Goal: Information Seeking & Learning: Learn about a topic

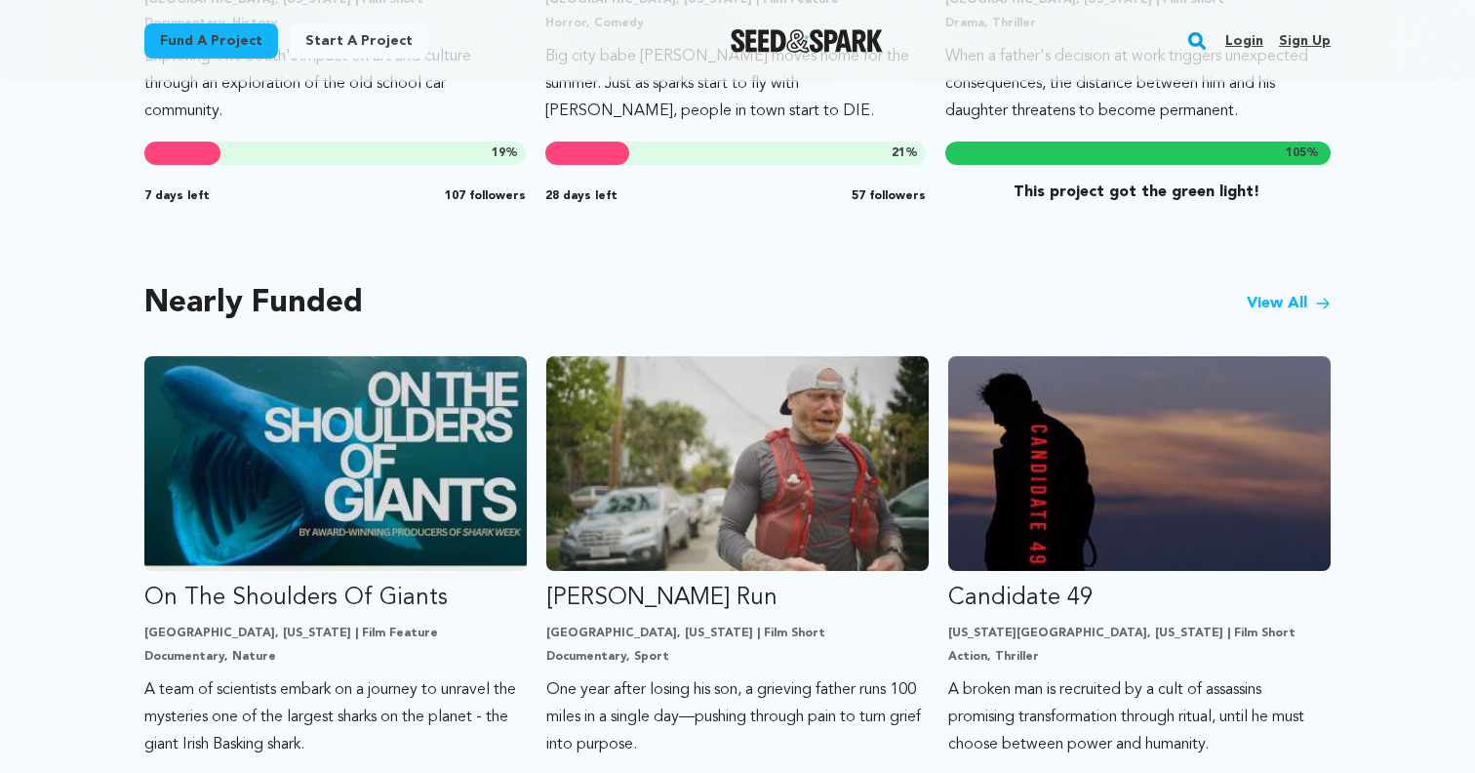
scroll to position [1468, 0]
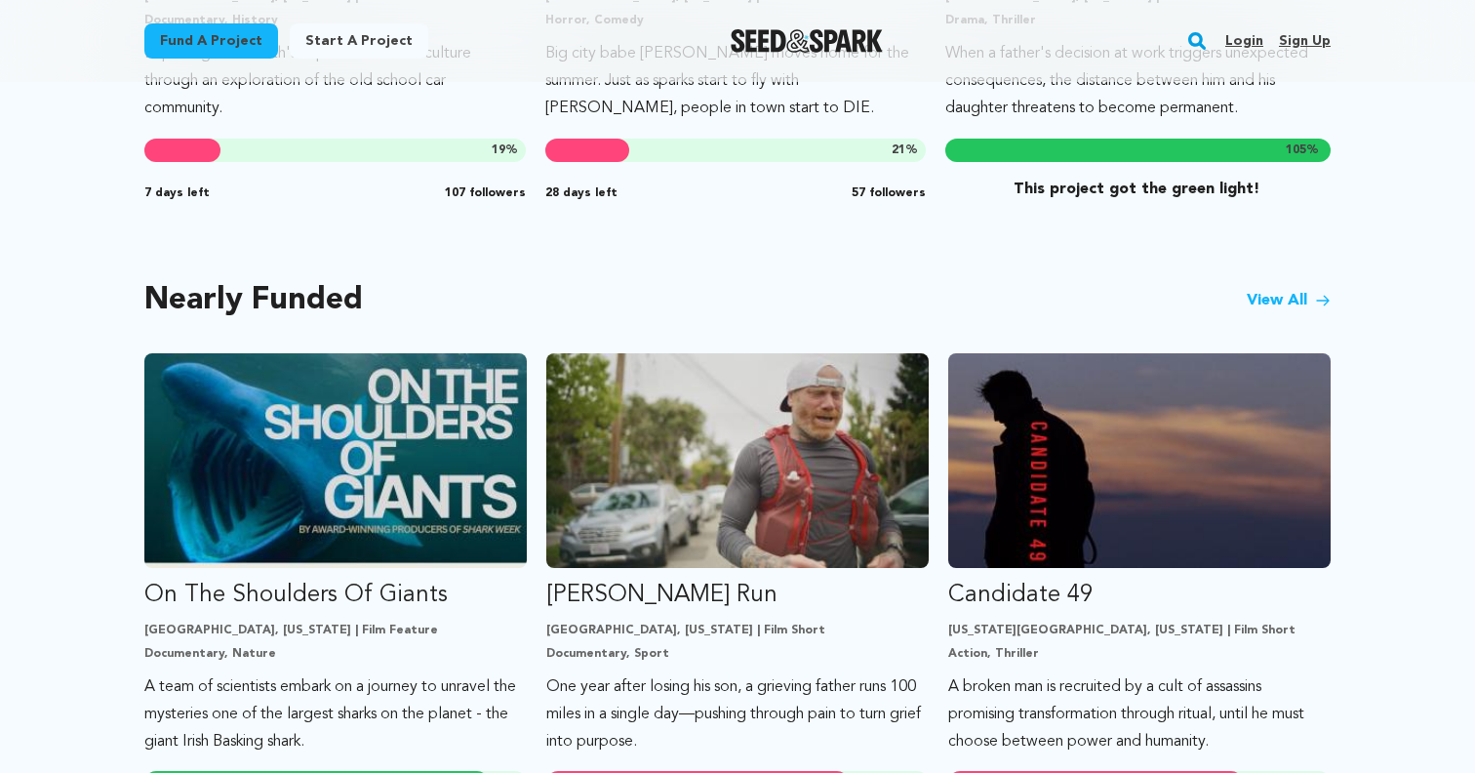
click at [1247, 38] on link "Login" at bounding box center [1245, 40] width 38 height 31
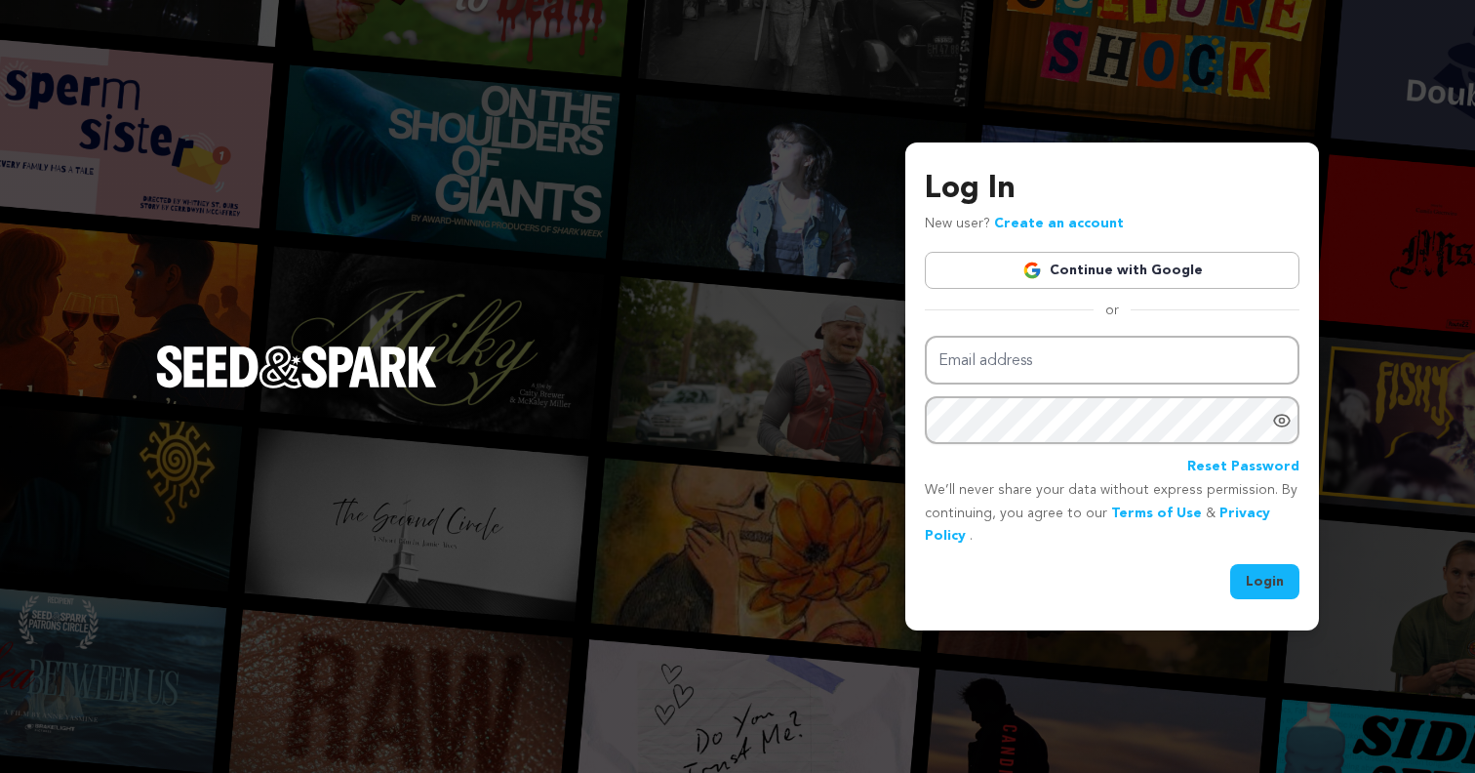
click at [1143, 252] on link "Continue with Google" at bounding box center [1112, 270] width 375 height 37
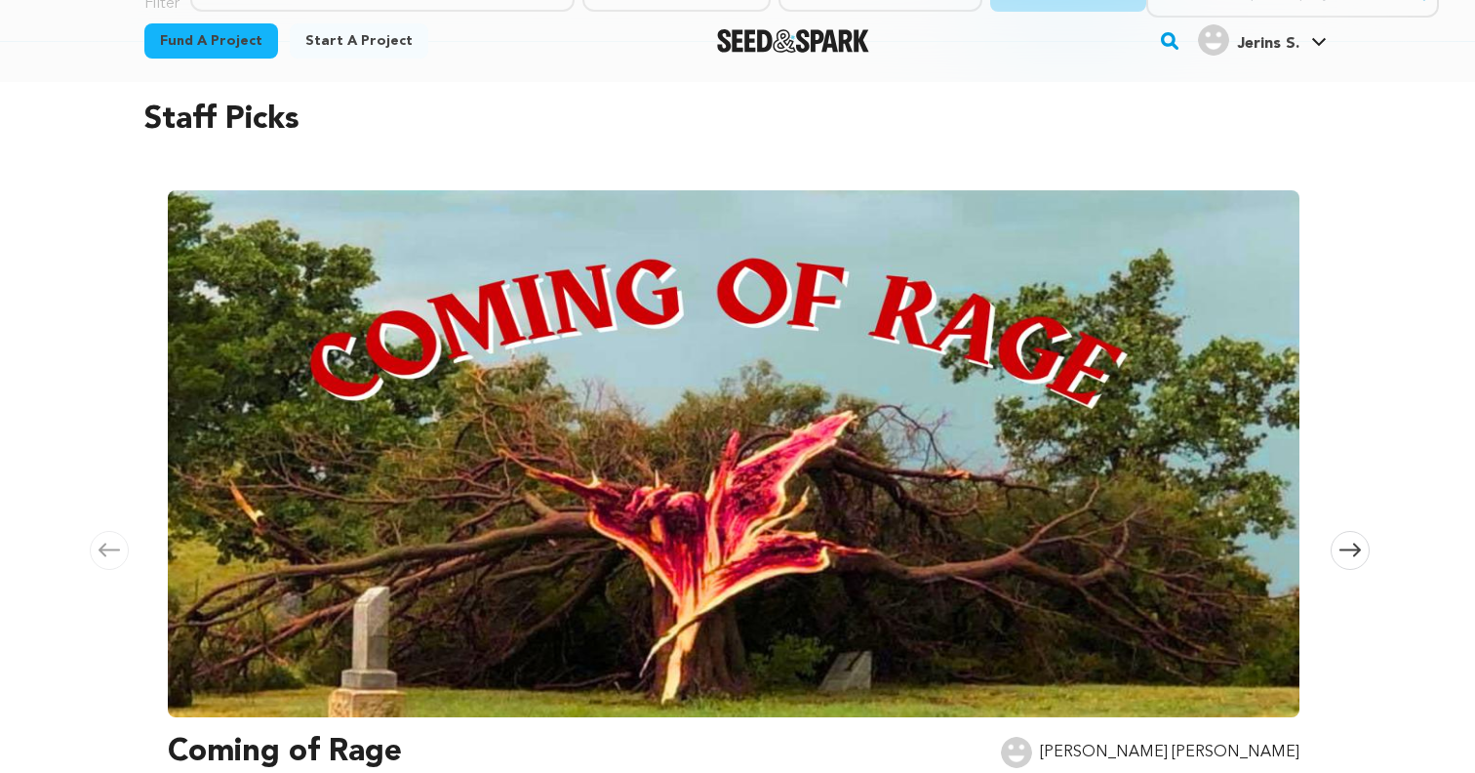
scroll to position [139, 0]
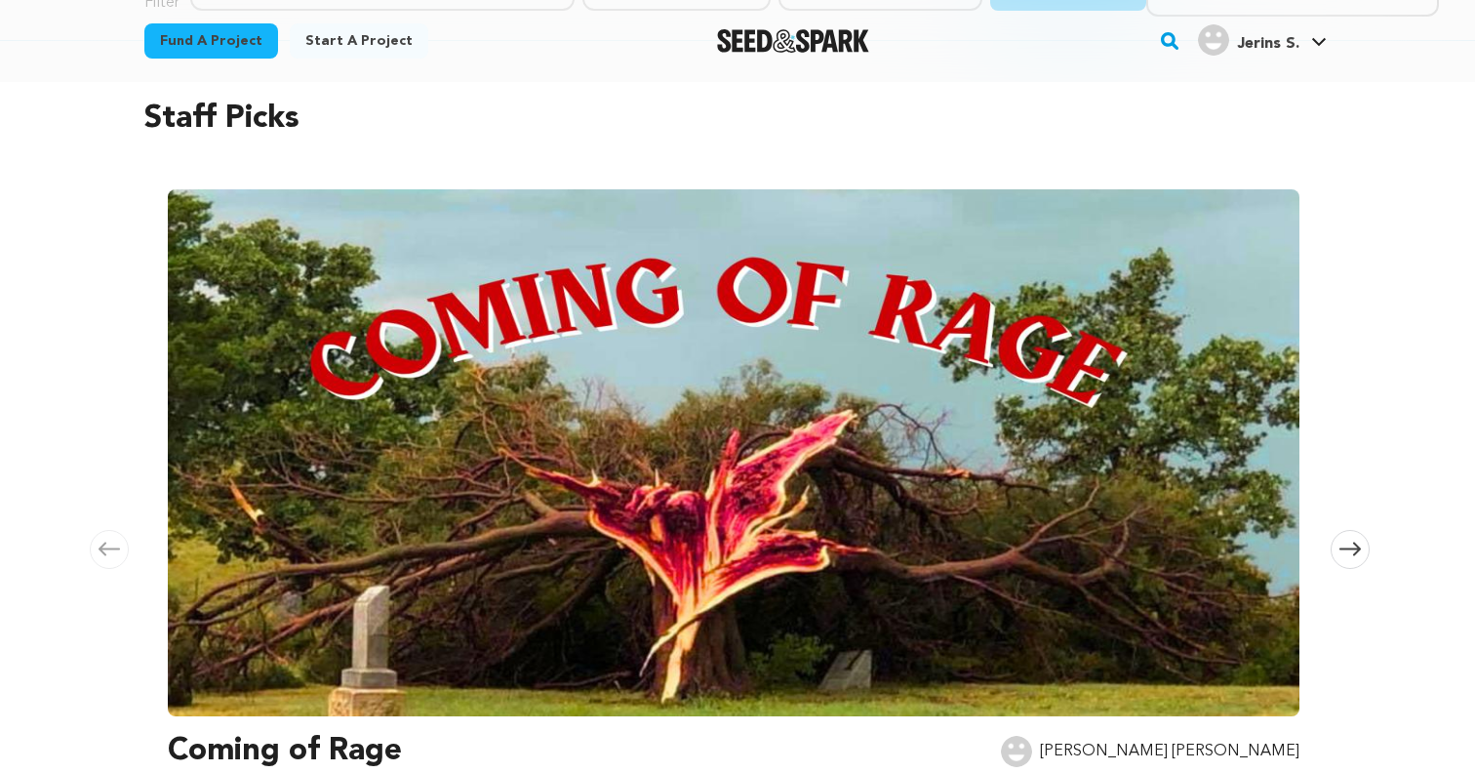
click at [1305, 29] on link "Jerins S. Jerins S." at bounding box center [1262, 37] width 137 height 35
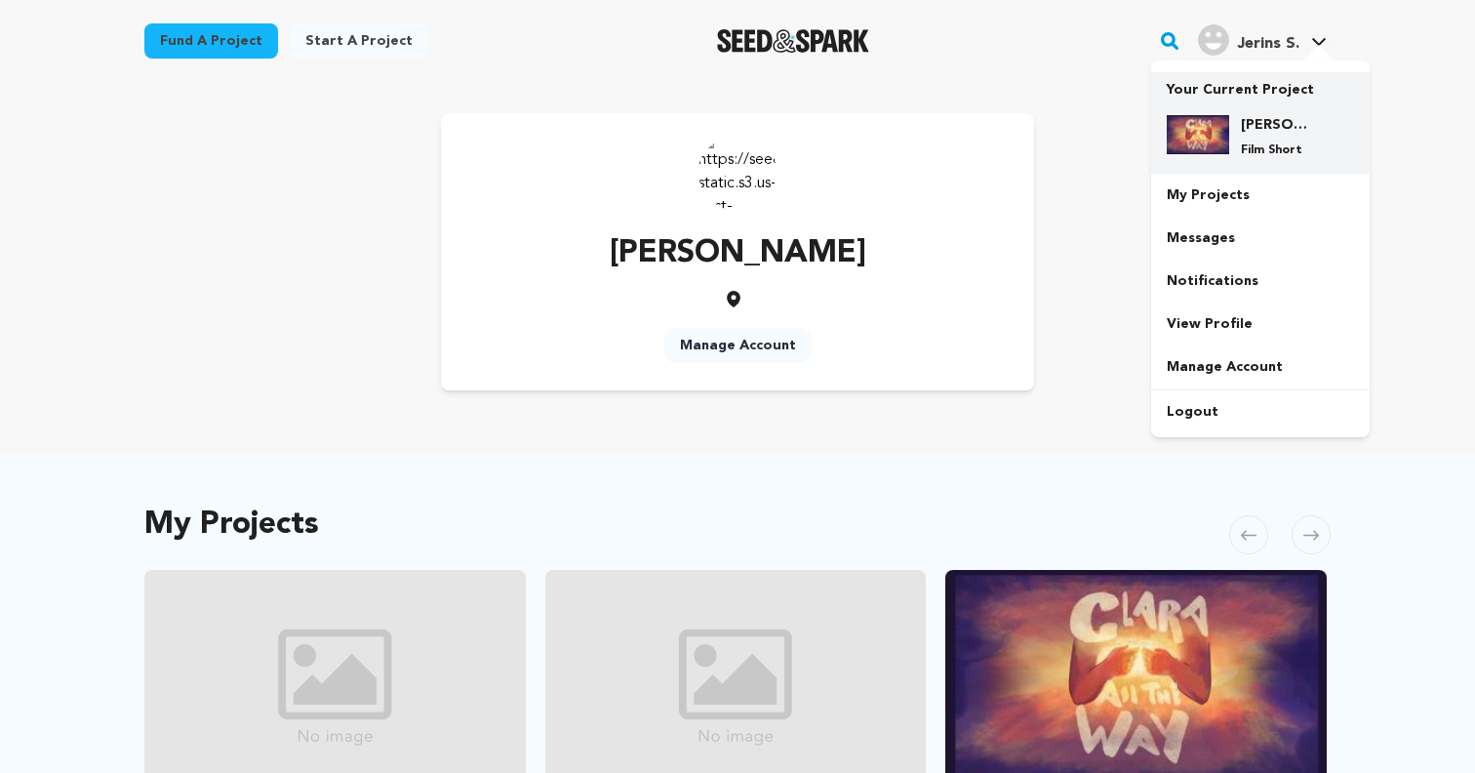
click at [1252, 138] on div "[PERSON_NAME] All The Way Film Short" at bounding box center [1276, 136] width 94 height 43
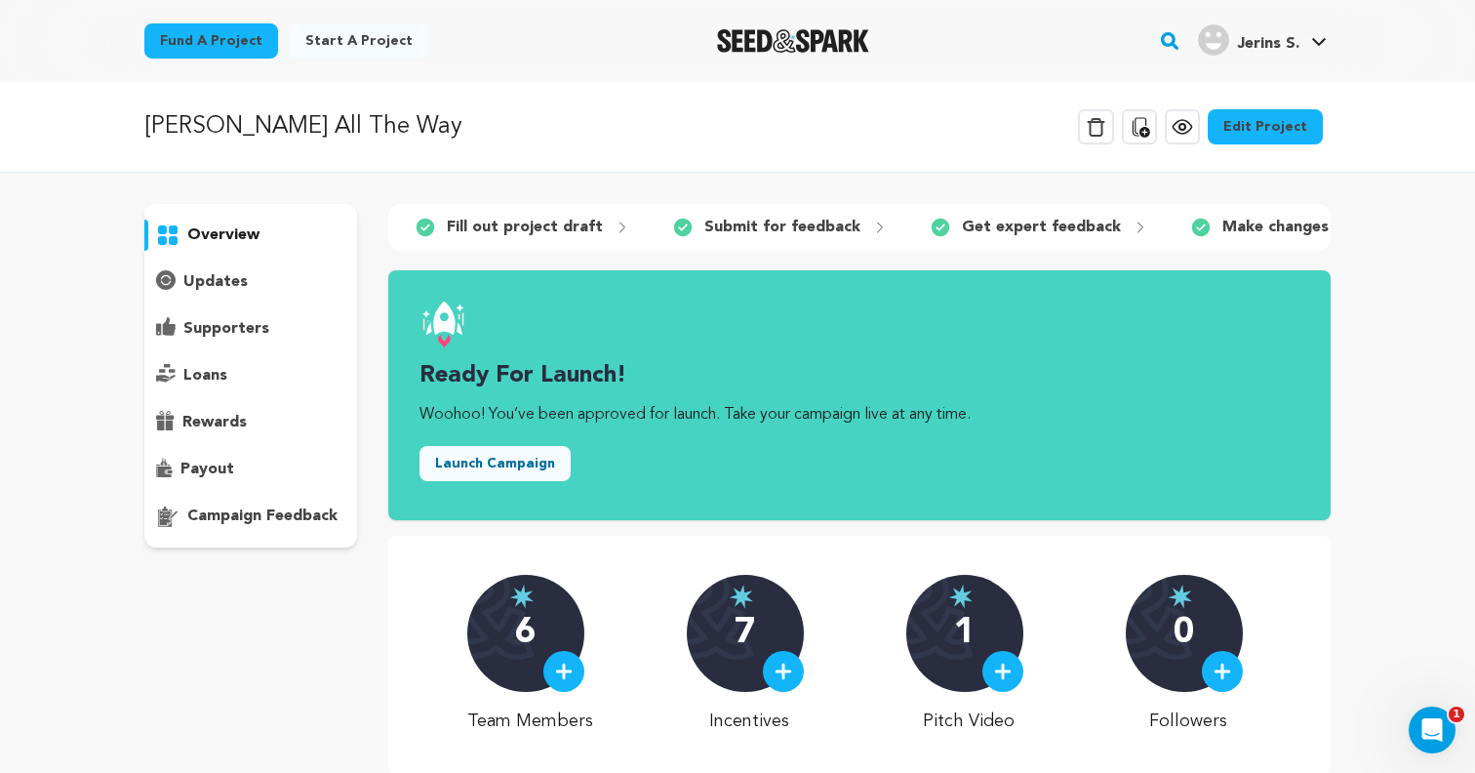
click at [269, 302] on div "overview" at bounding box center [250, 375] width 213 height 343
click at [225, 288] on p "updates" at bounding box center [215, 281] width 64 height 23
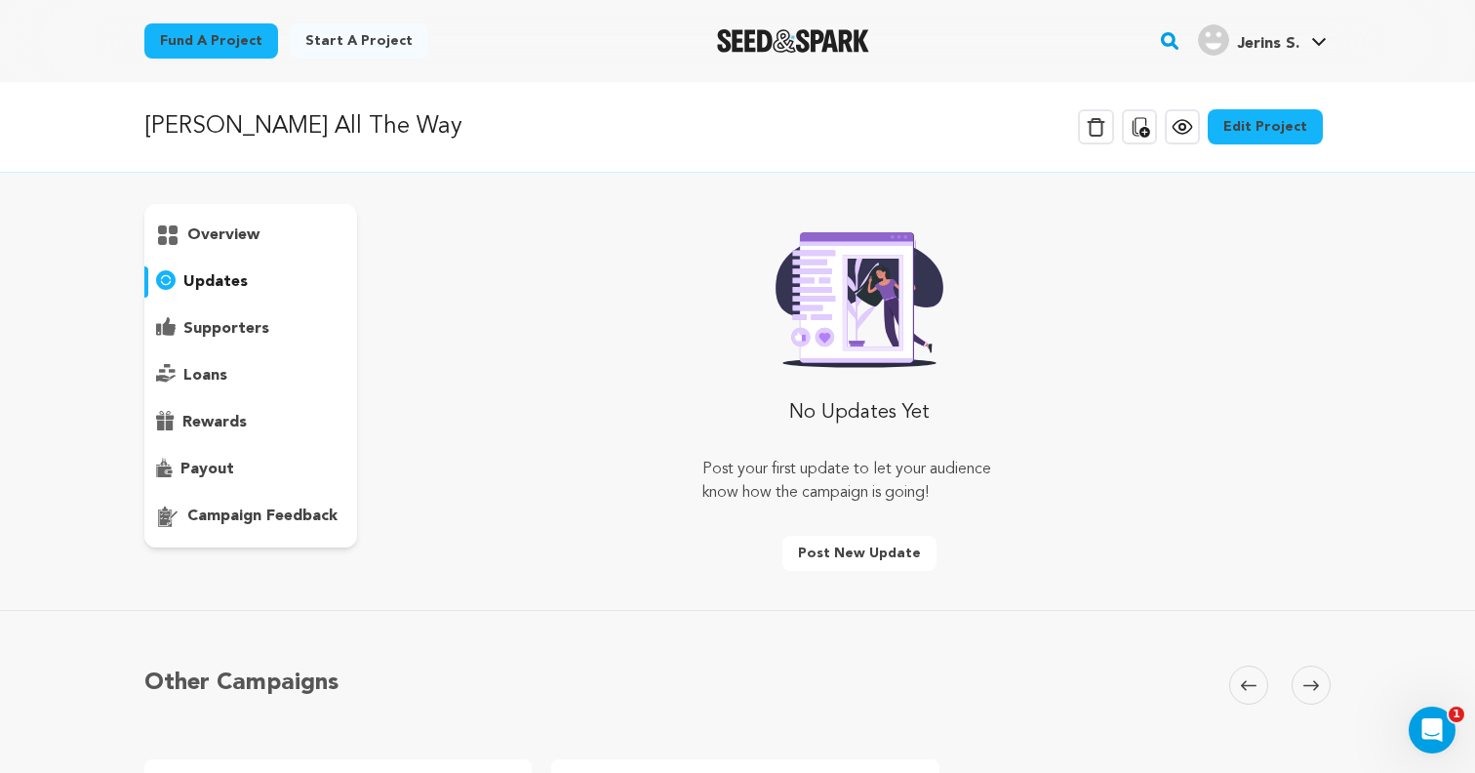
click at [216, 318] on p "supporters" at bounding box center [226, 328] width 86 height 23
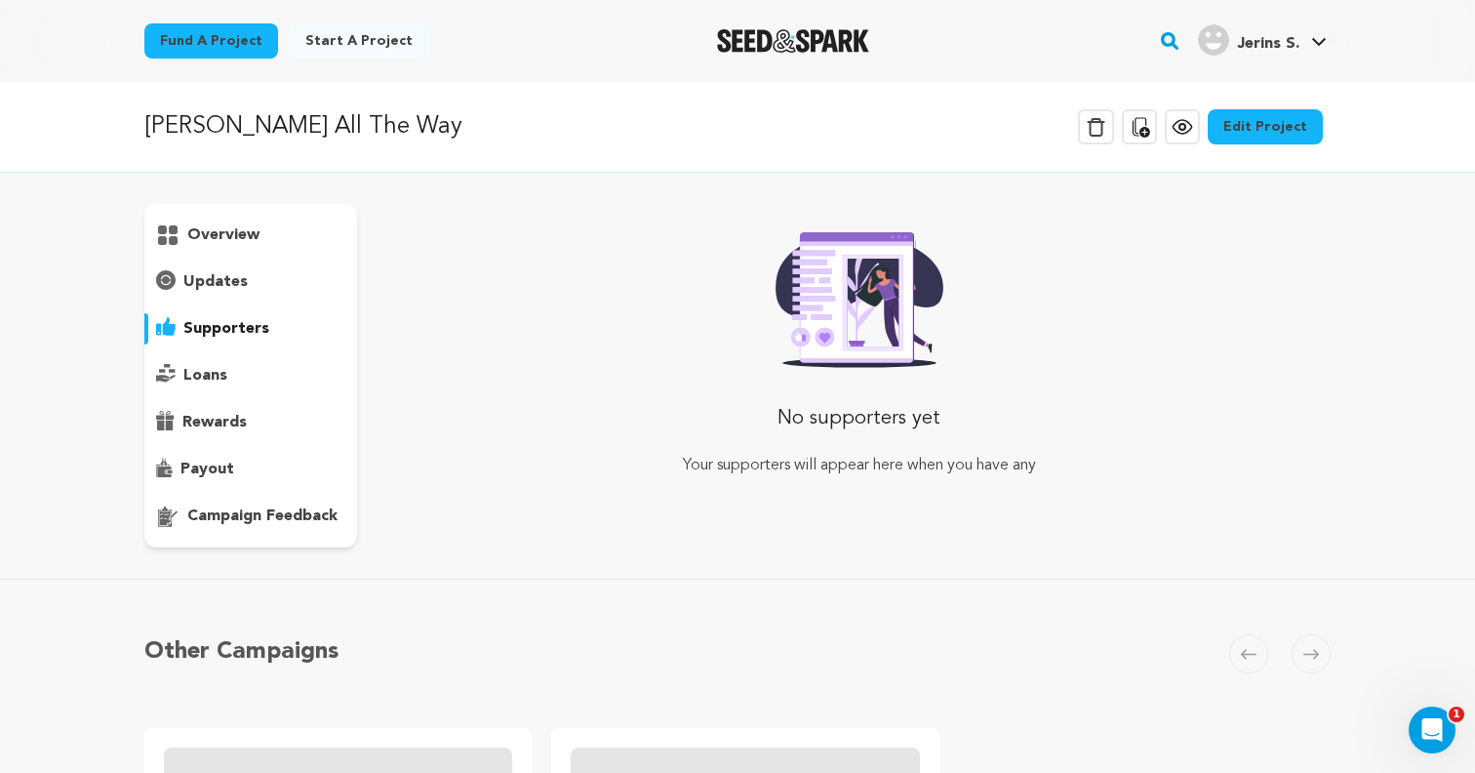
click at [216, 372] on p "loans" at bounding box center [205, 375] width 44 height 23
click at [198, 418] on p "rewards" at bounding box center [214, 422] width 64 height 23
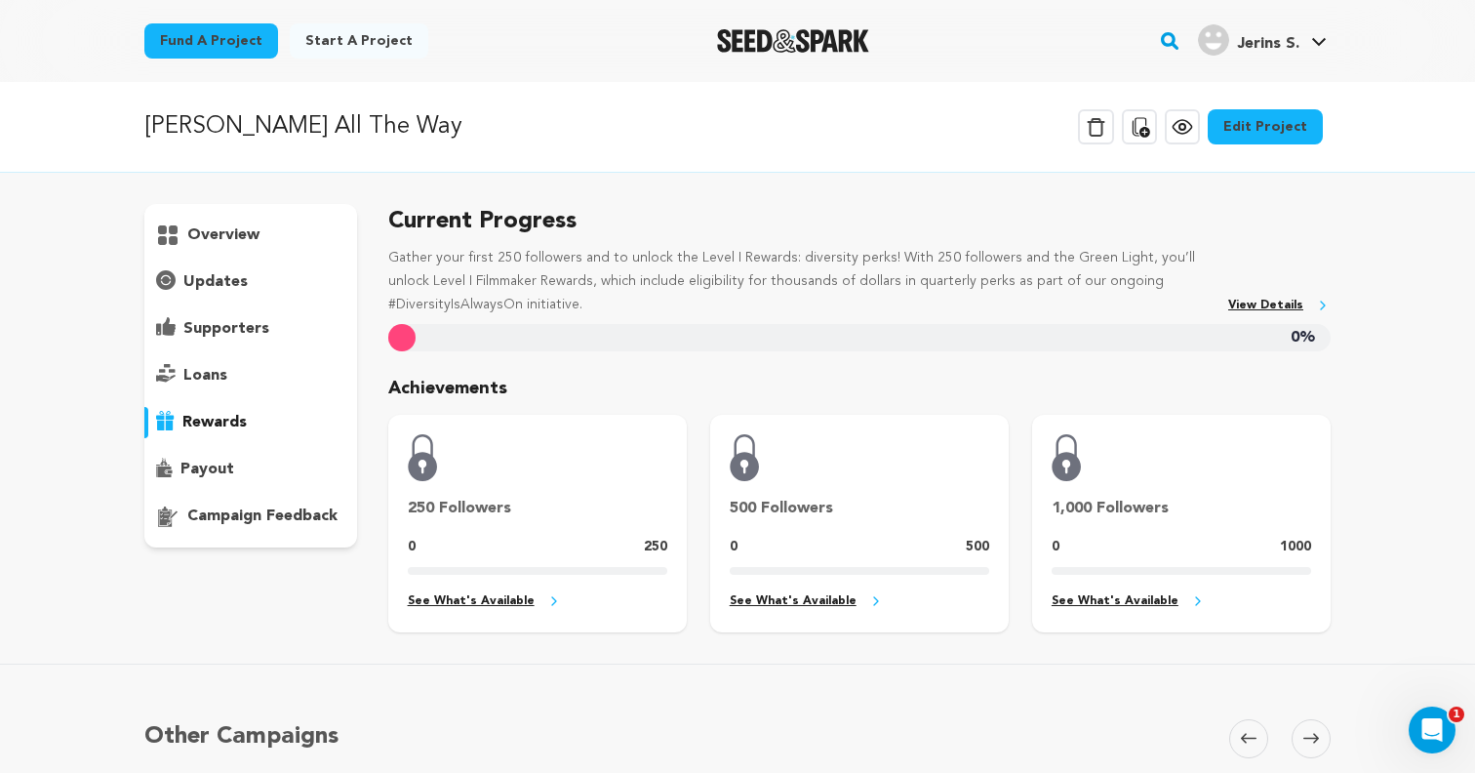
click at [198, 456] on div "payout" at bounding box center [250, 469] width 213 height 31
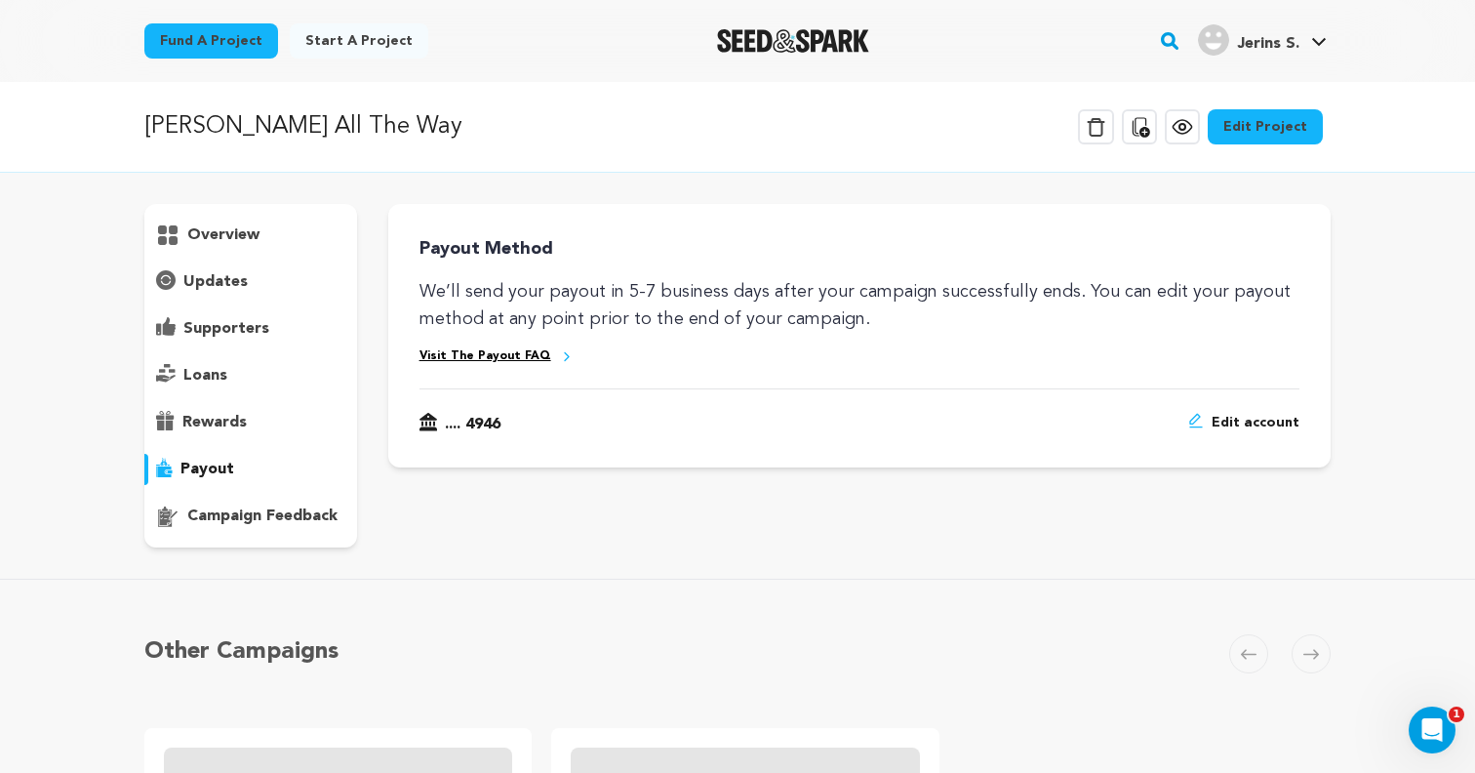
click at [239, 226] on p "overview" at bounding box center [223, 234] width 72 height 23
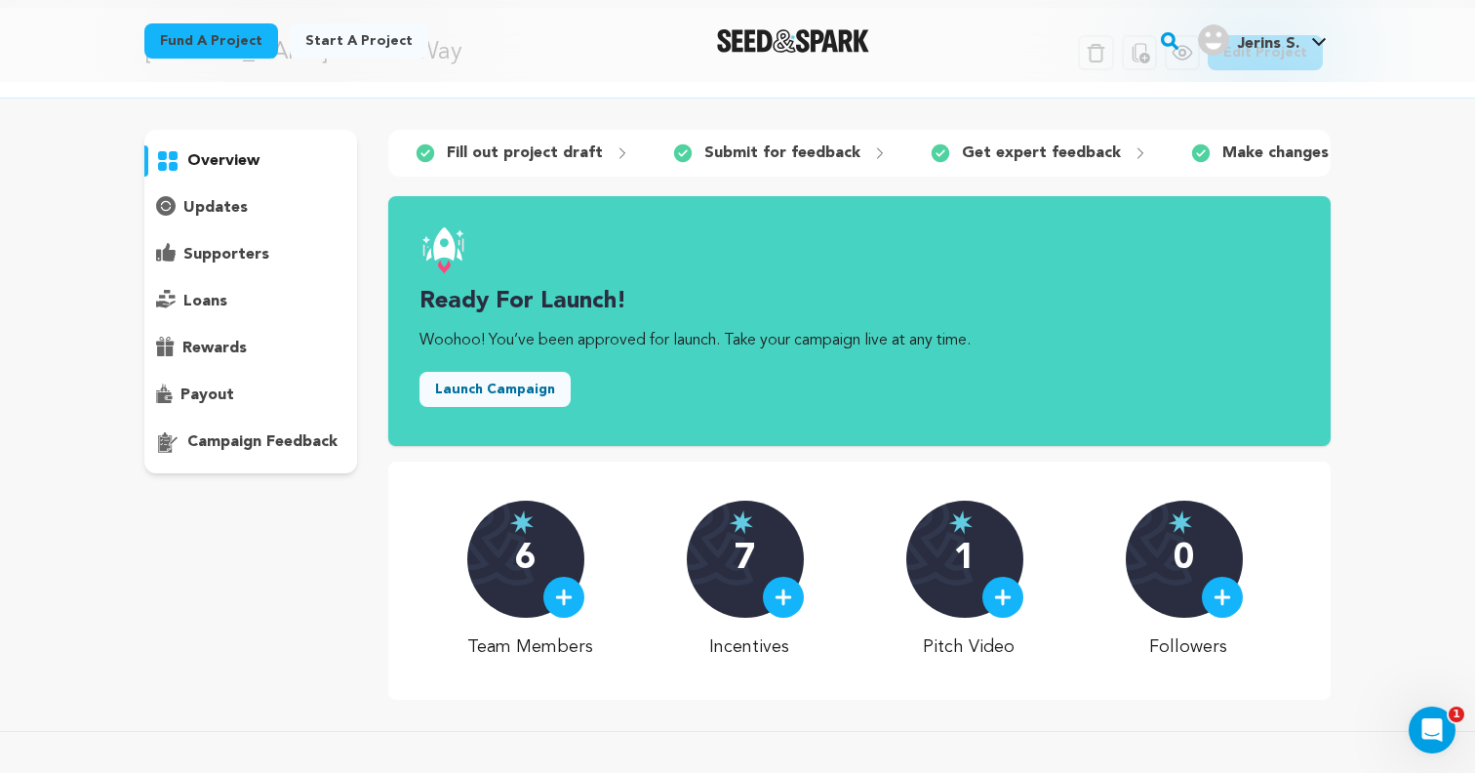
scroll to position [63, 0]
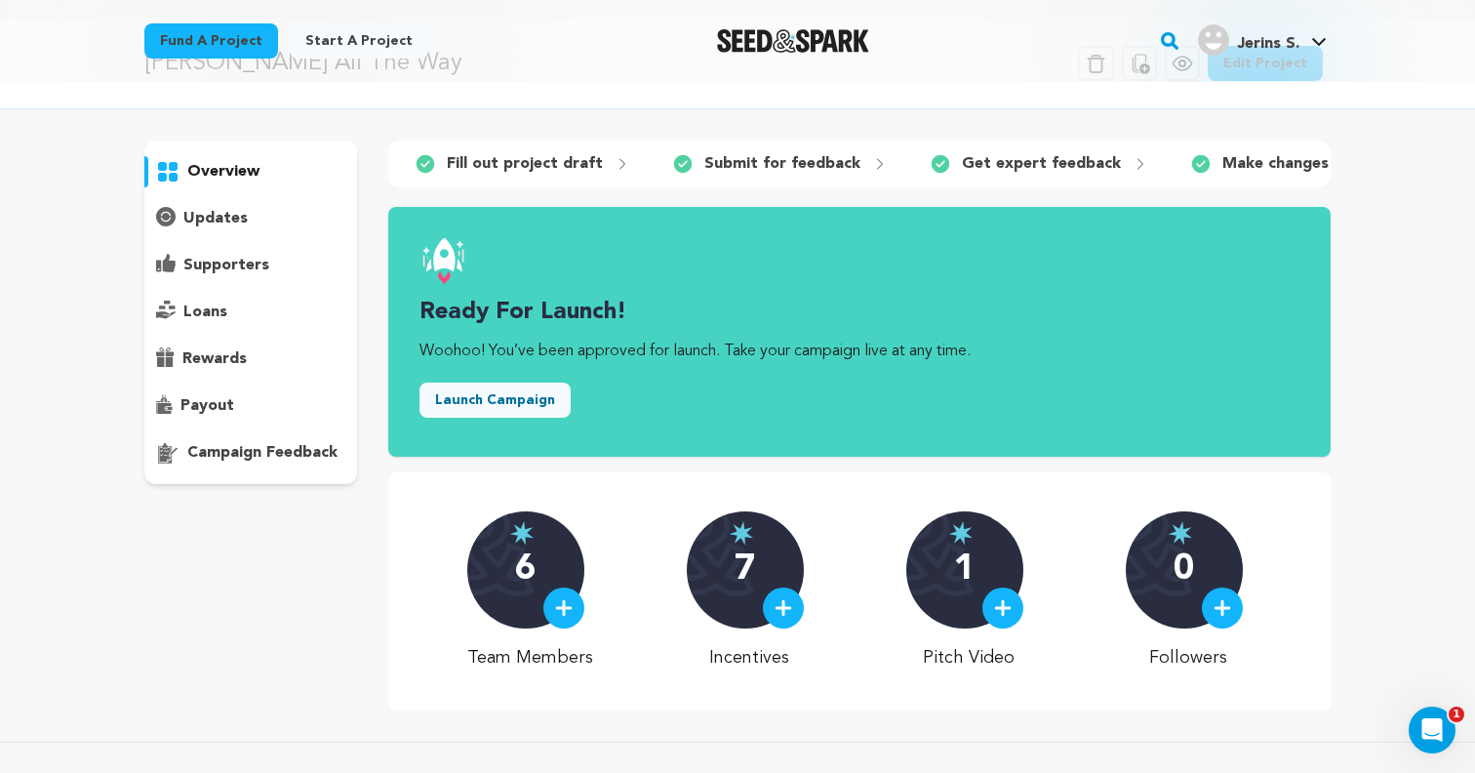
click at [1332, 165] on div "overview" at bounding box center [737, 426] width 1249 height 570
click at [989, 552] on div "1" at bounding box center [964, 569] width 117 height 117
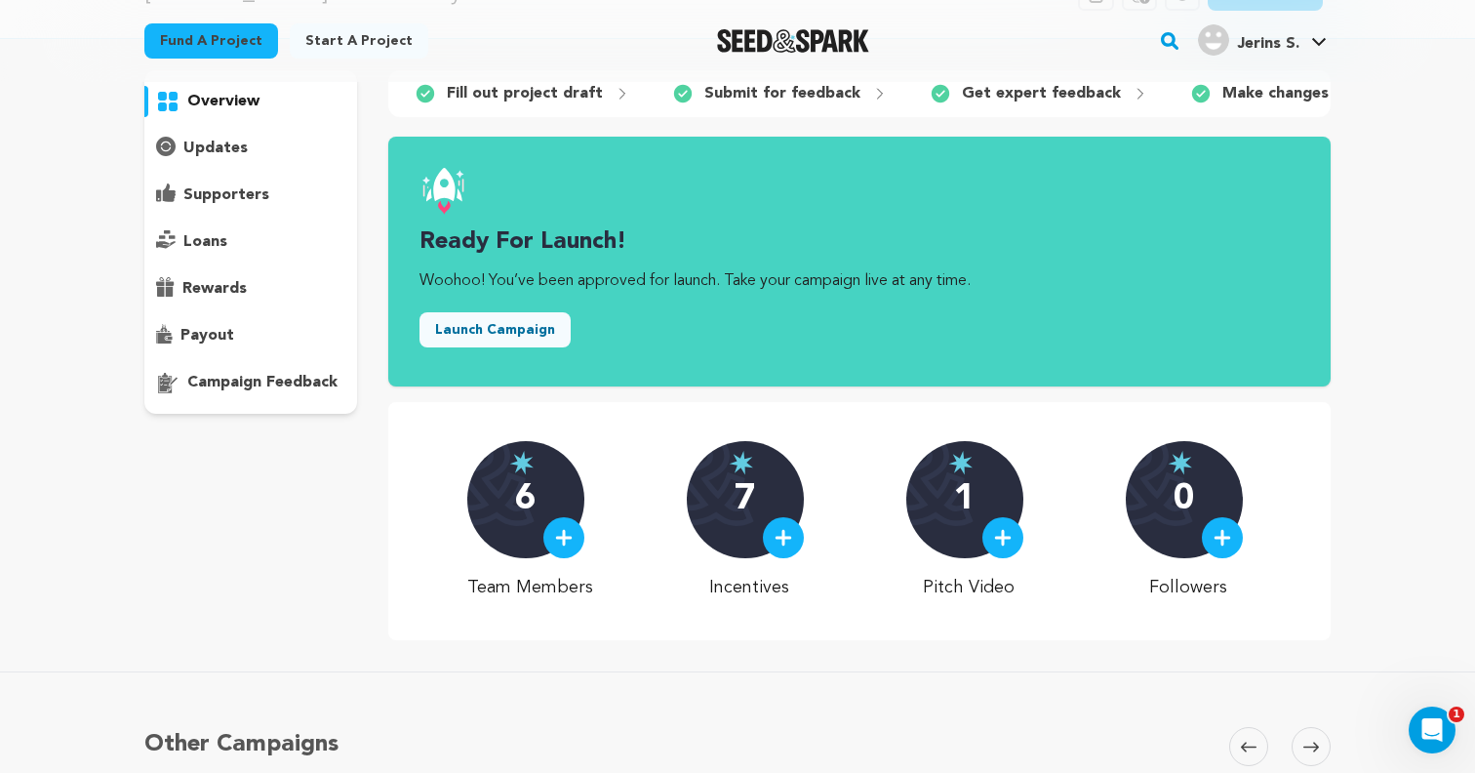
scroll to position [144, 0]
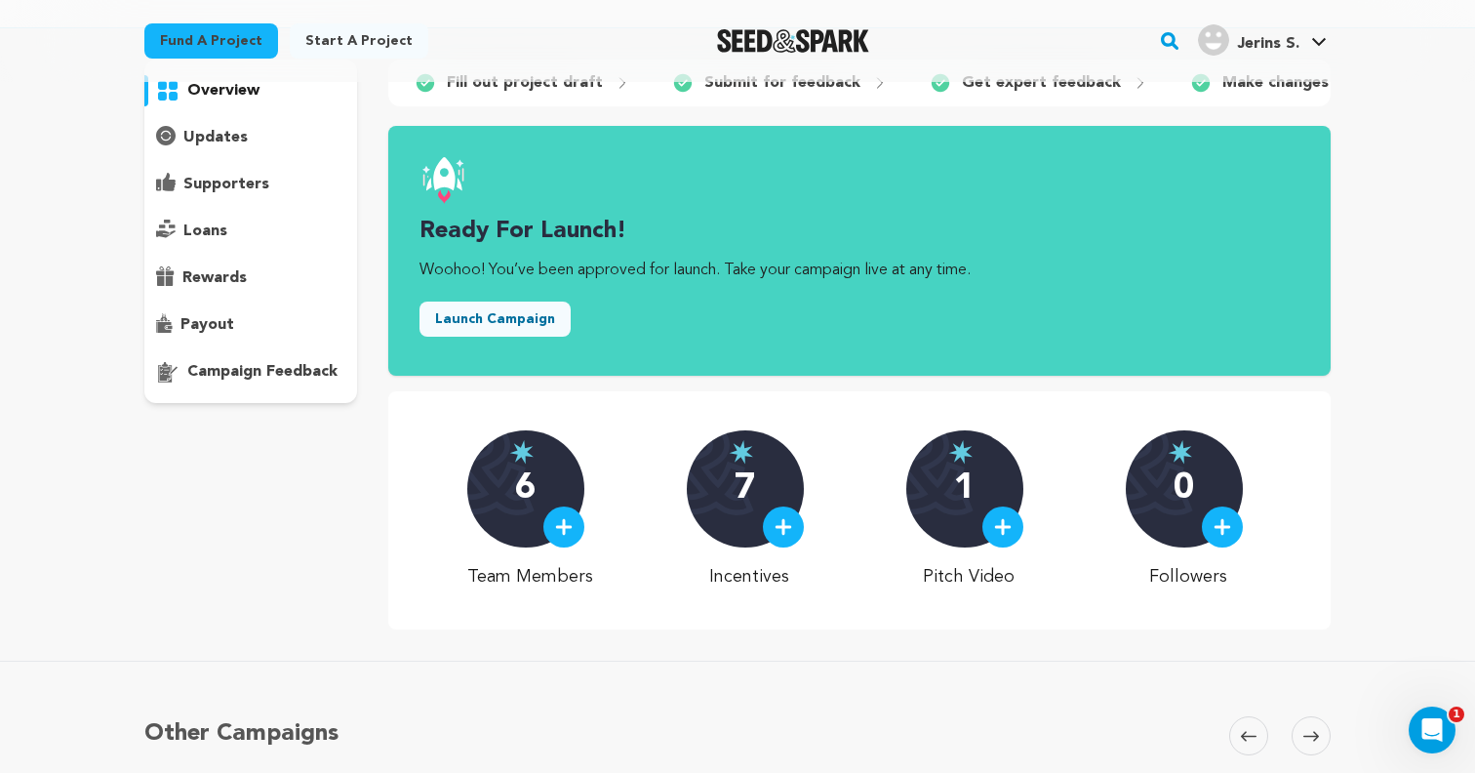
click at [996, 533] on img at bounding box center [1003, 527] width 18 height 18
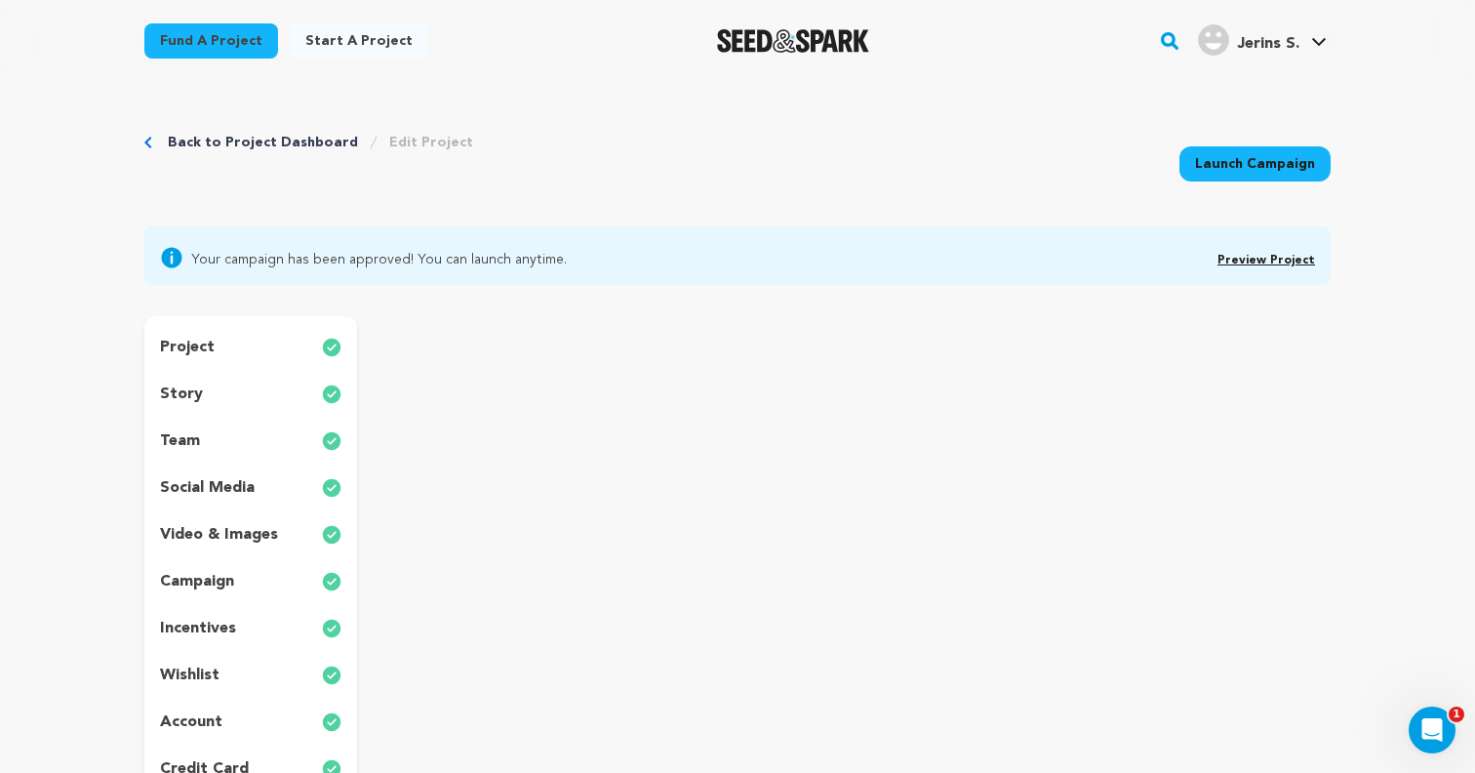
click at [1289, 246] on span "Preview Project" at bounding box center [1267, 257] width 98 height 23
click at [1287, 259] on link "Preview Project" at bounding box center [1267, 261] width 98 height 12
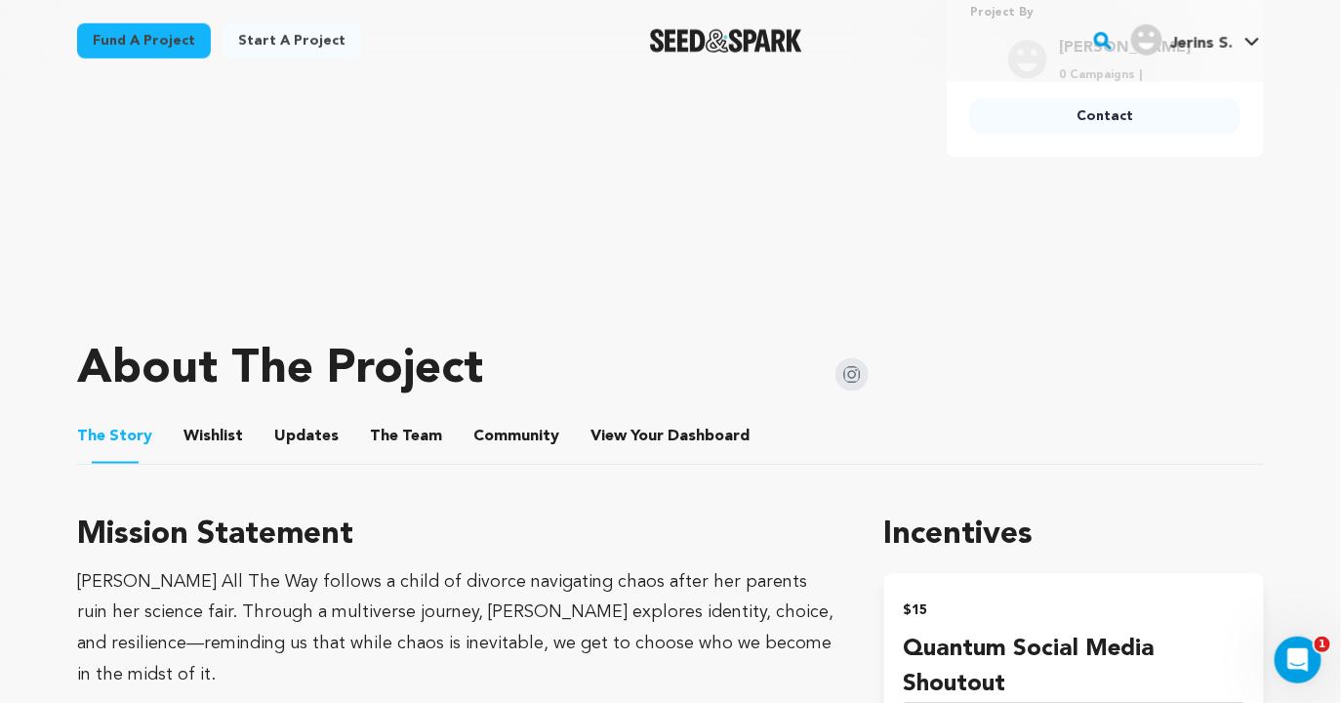
scroll to position [765, 0]
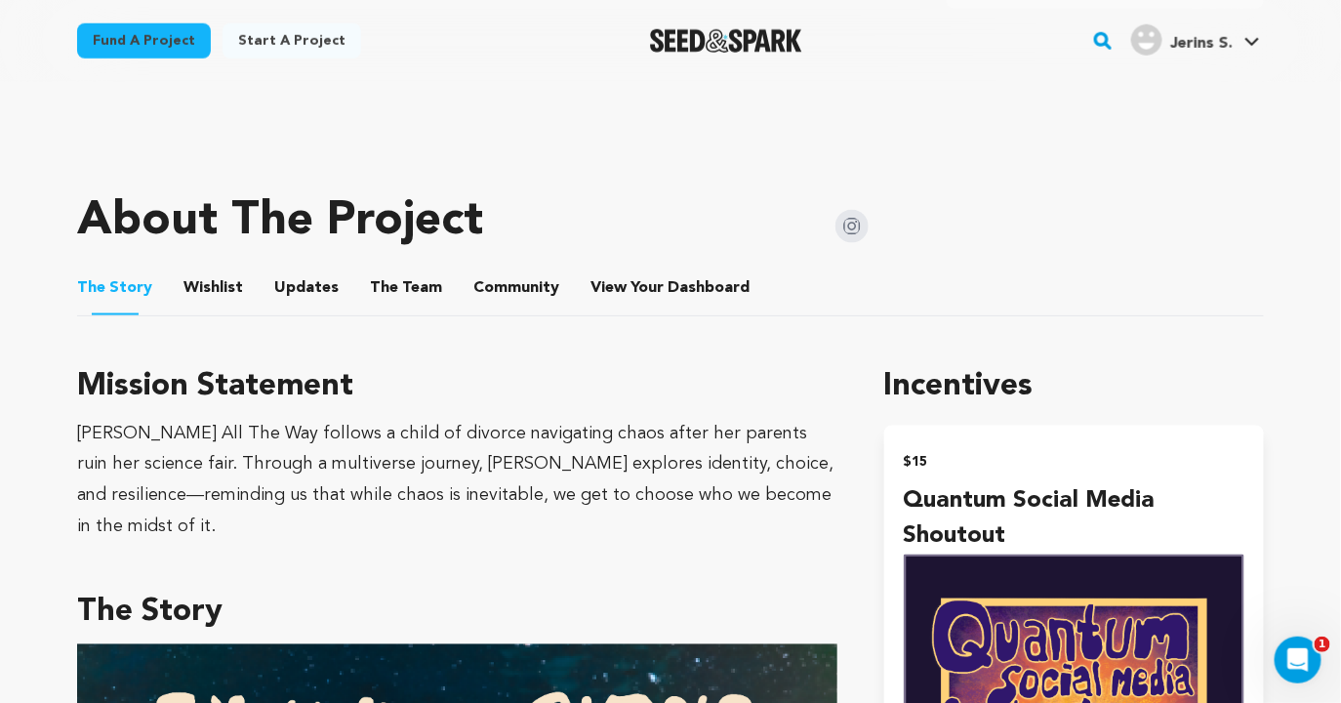
click at [243, 287] on ul "The Story The Story Wishlist Wishlist Updates Updates The Team The Team Communi…" at bounding box center [670, 289] width 1187 height 56
click at [383, 296] on button "The Team" at bounding box center [406, 291] width 47 height 47
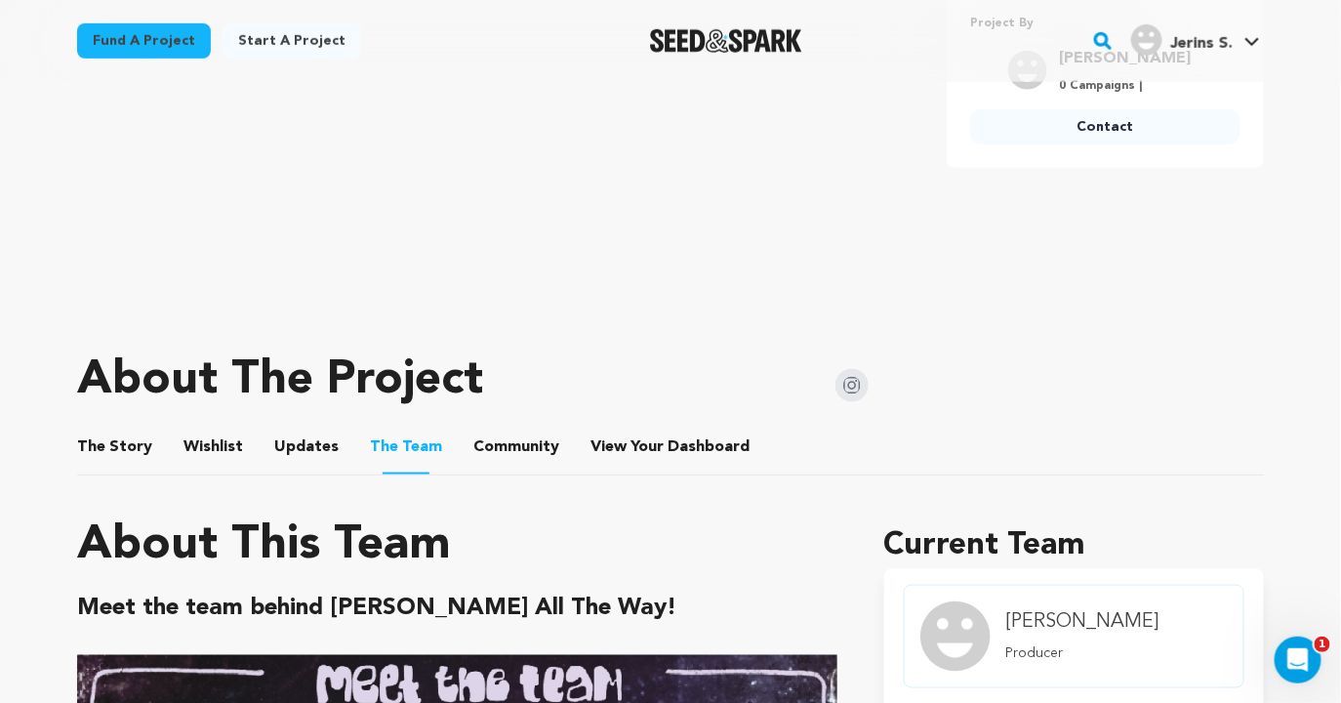
scroll to position [592, 0]
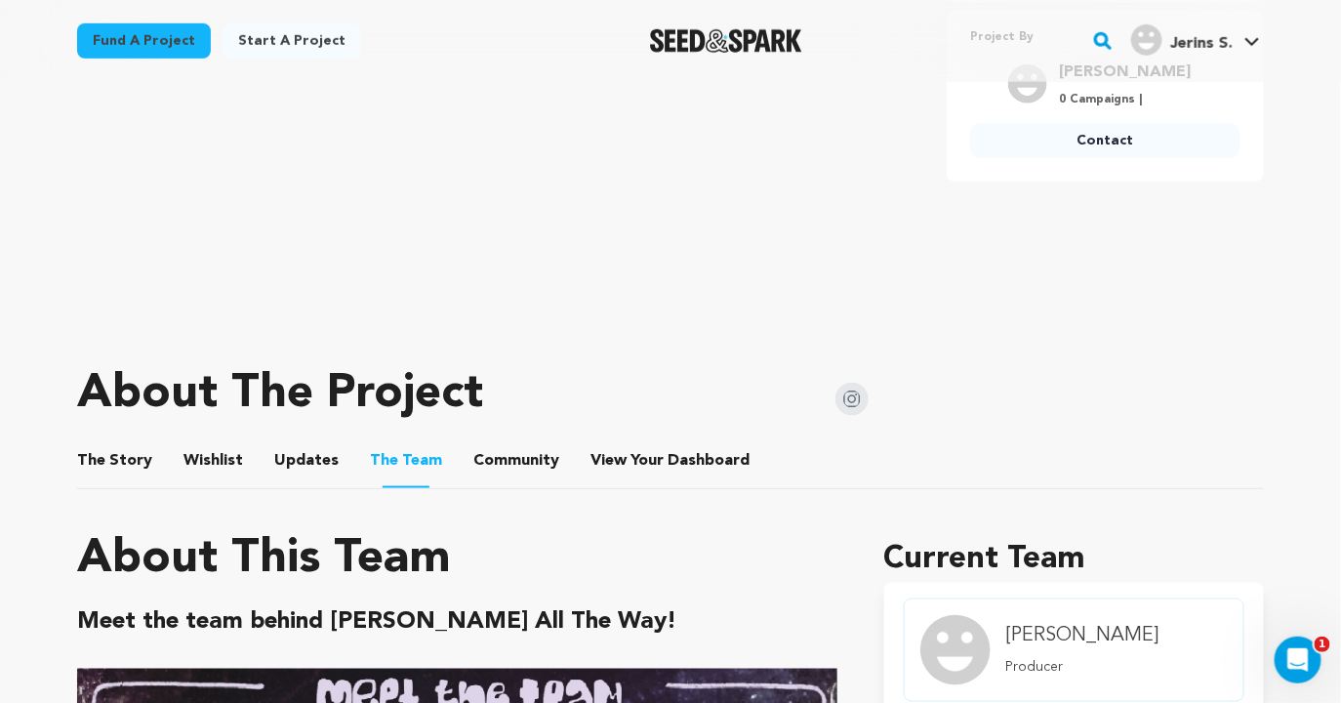
click at [503, 467] on button "Community" at bounding box center [516, 464] width 47 height 47
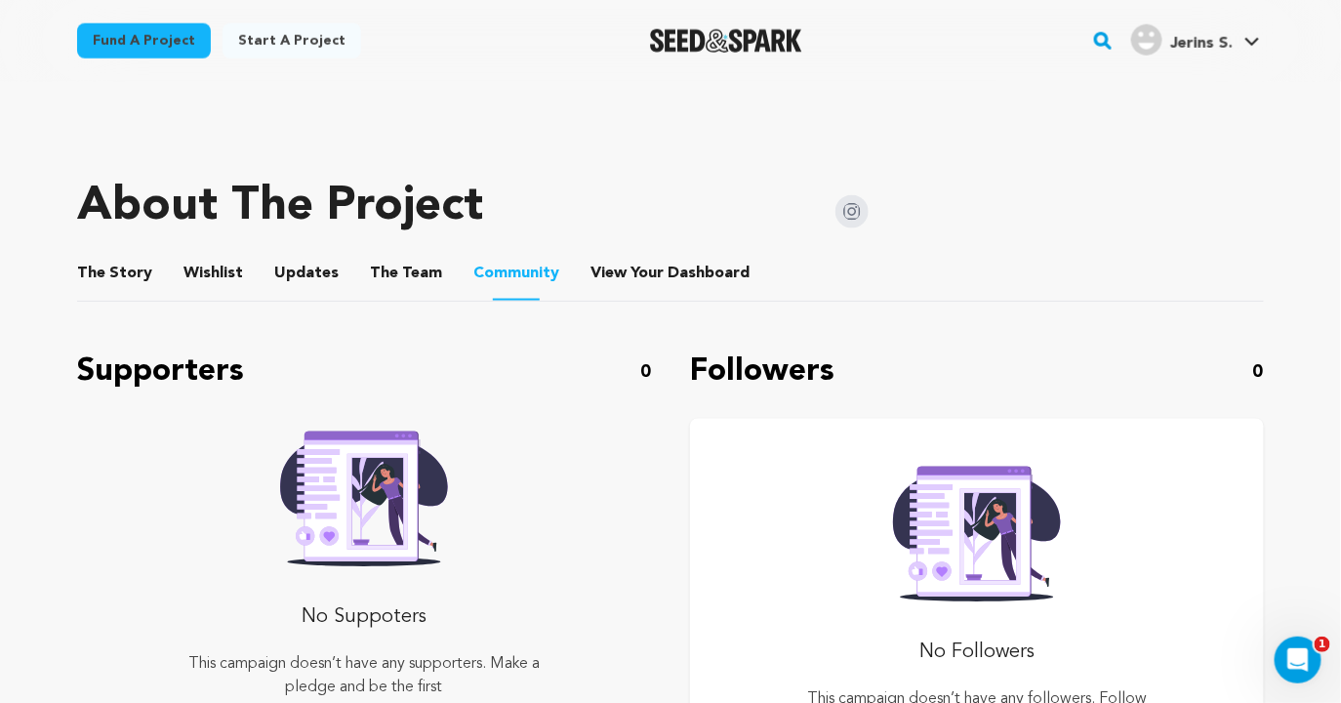
scroll to position [768, 0]
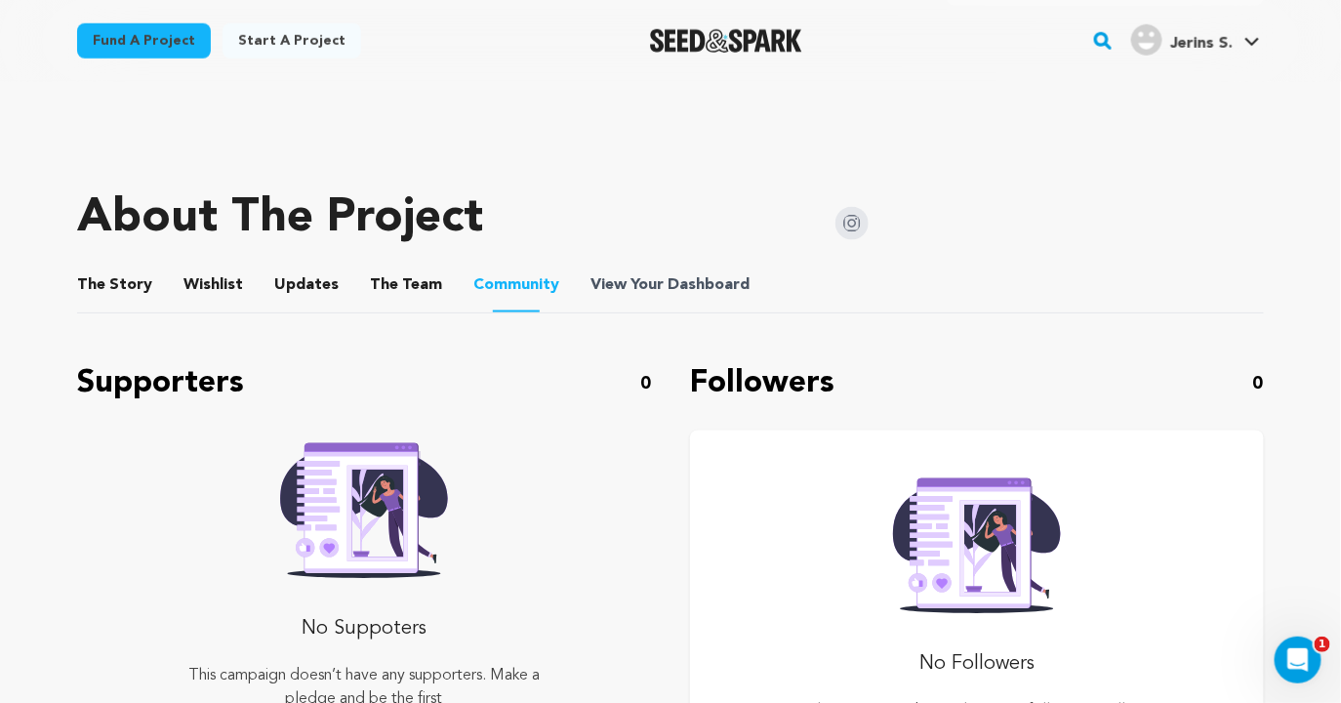
click at [667, 295] on span "Dashboard" at bounding box center [708, 284] width 82 height 23
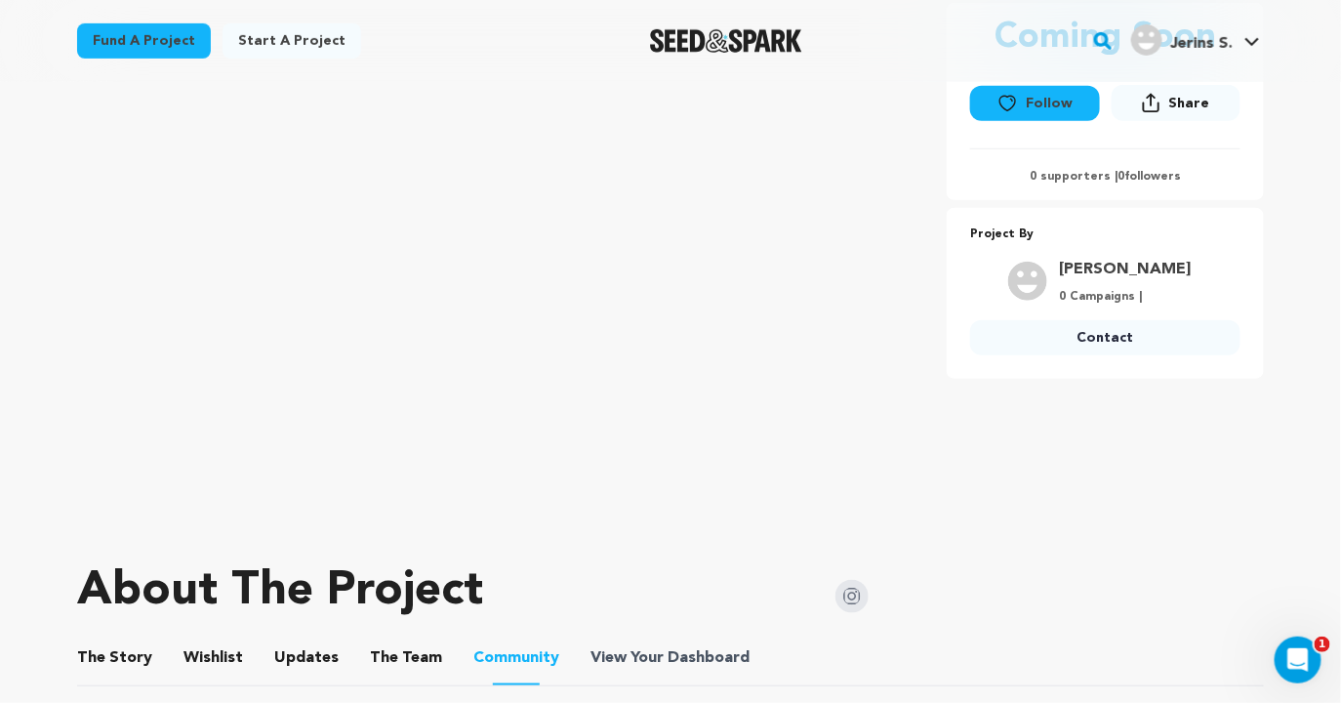
scroll to position [0, 0]
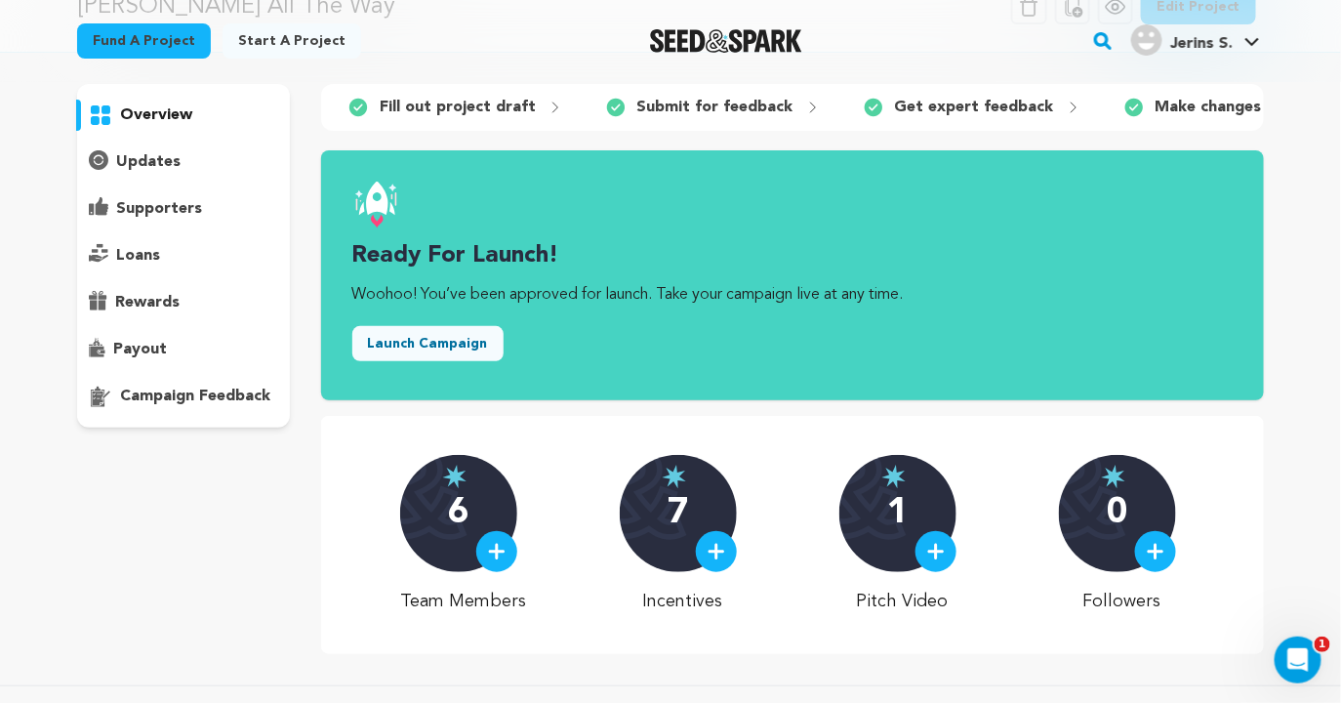
scroll to position [122, 0]
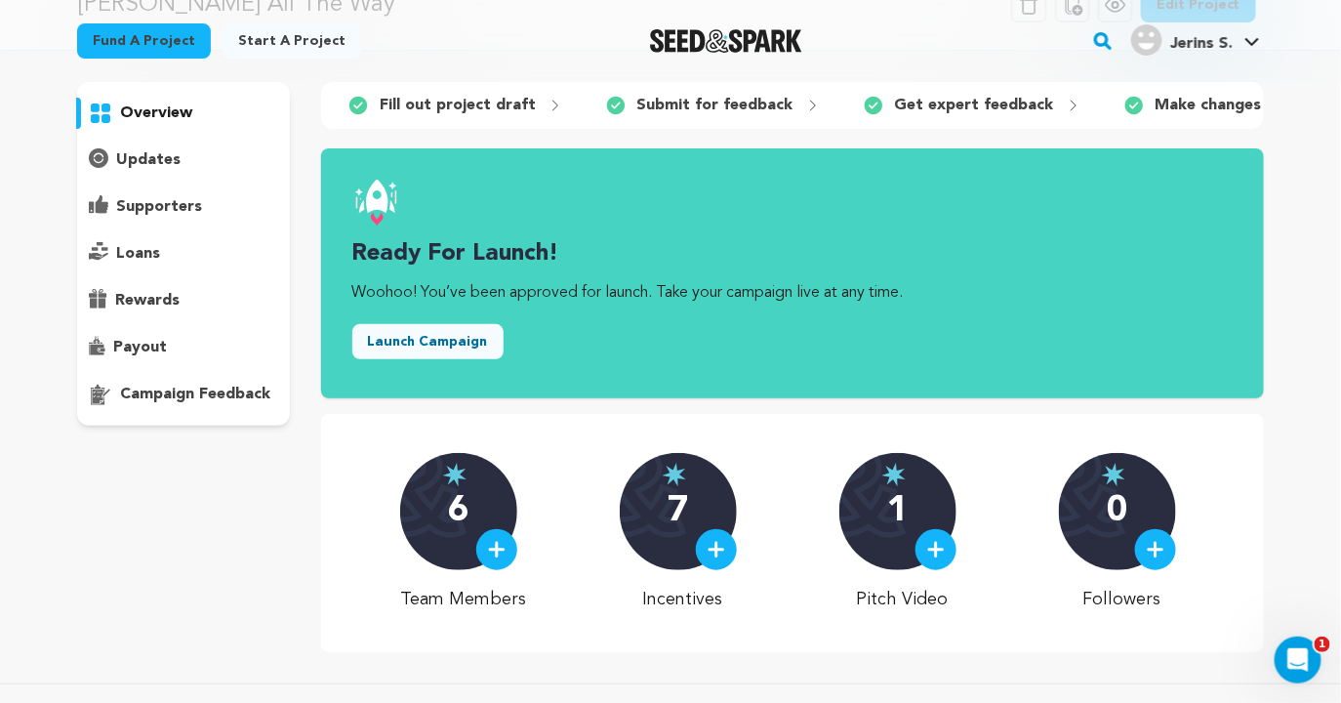
click at [714, 541] on img at bounding box center [716, 550] width 18 height 18
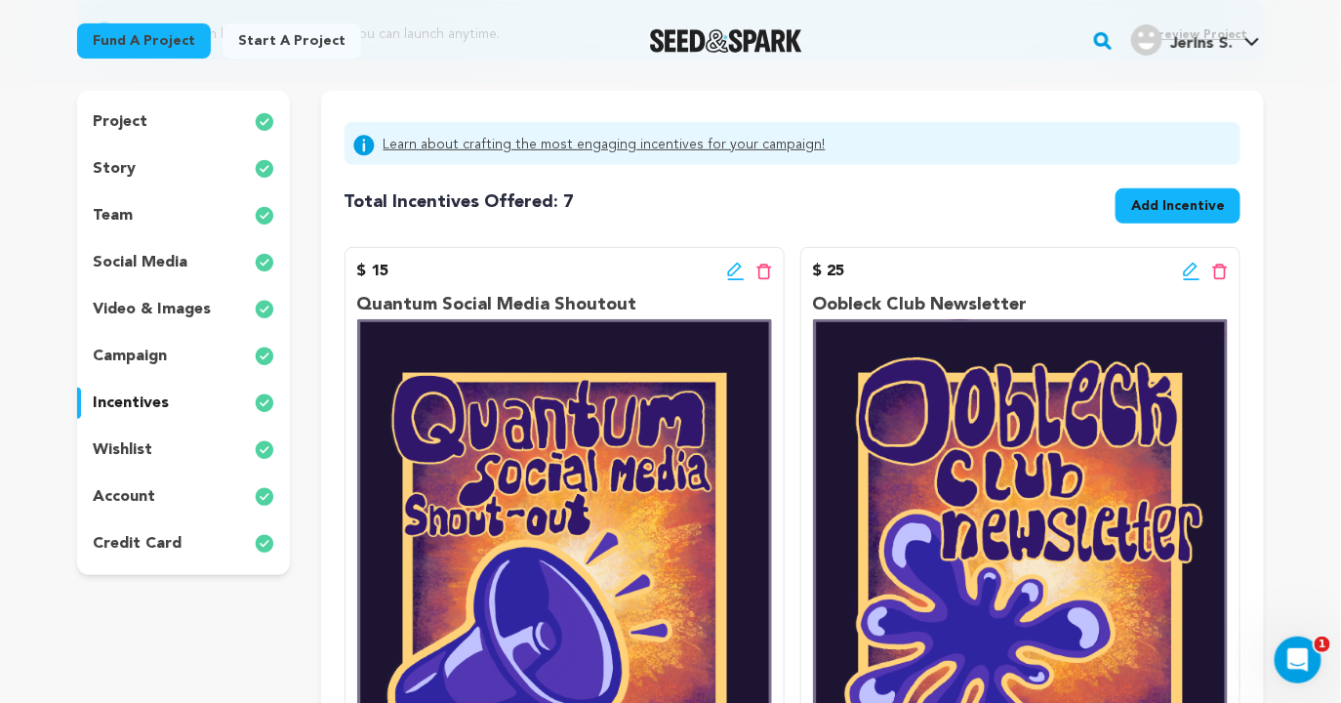
scroll to position [239, 0]
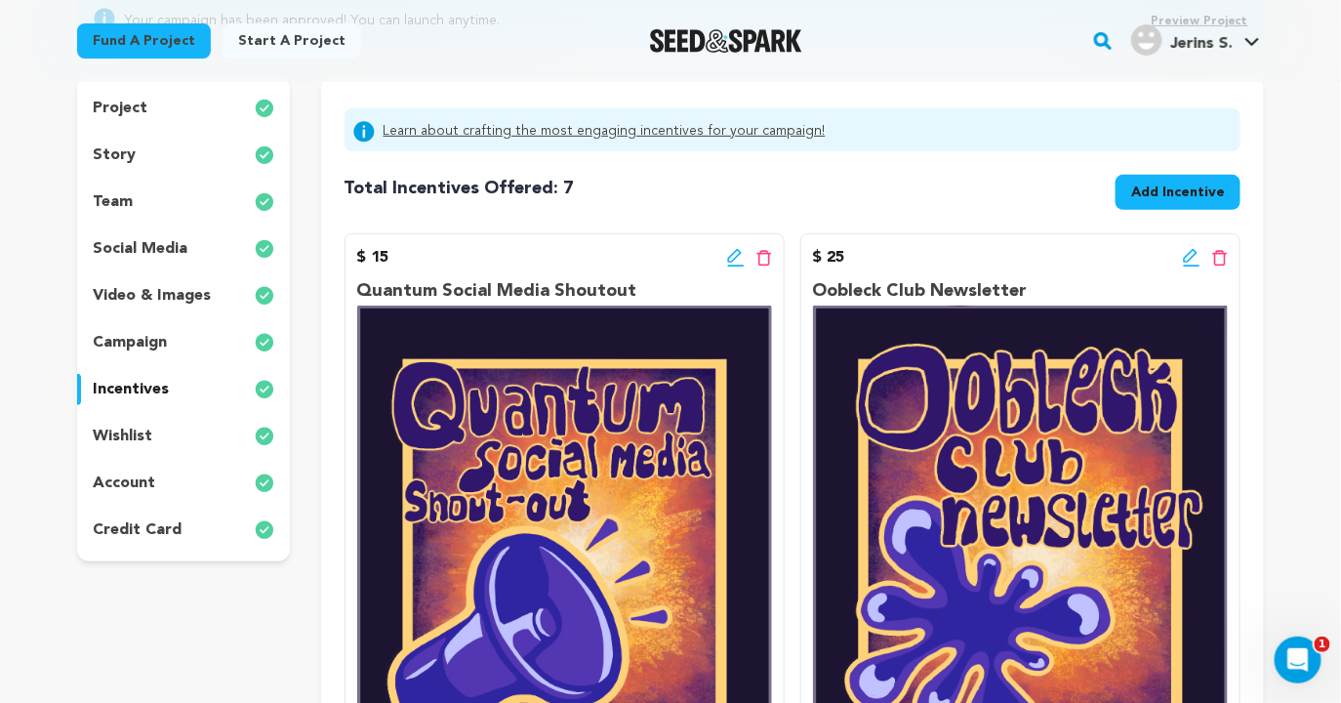
click at [145, 294] on p "video & images" at bounding box center [152, 295] width 118 height 23
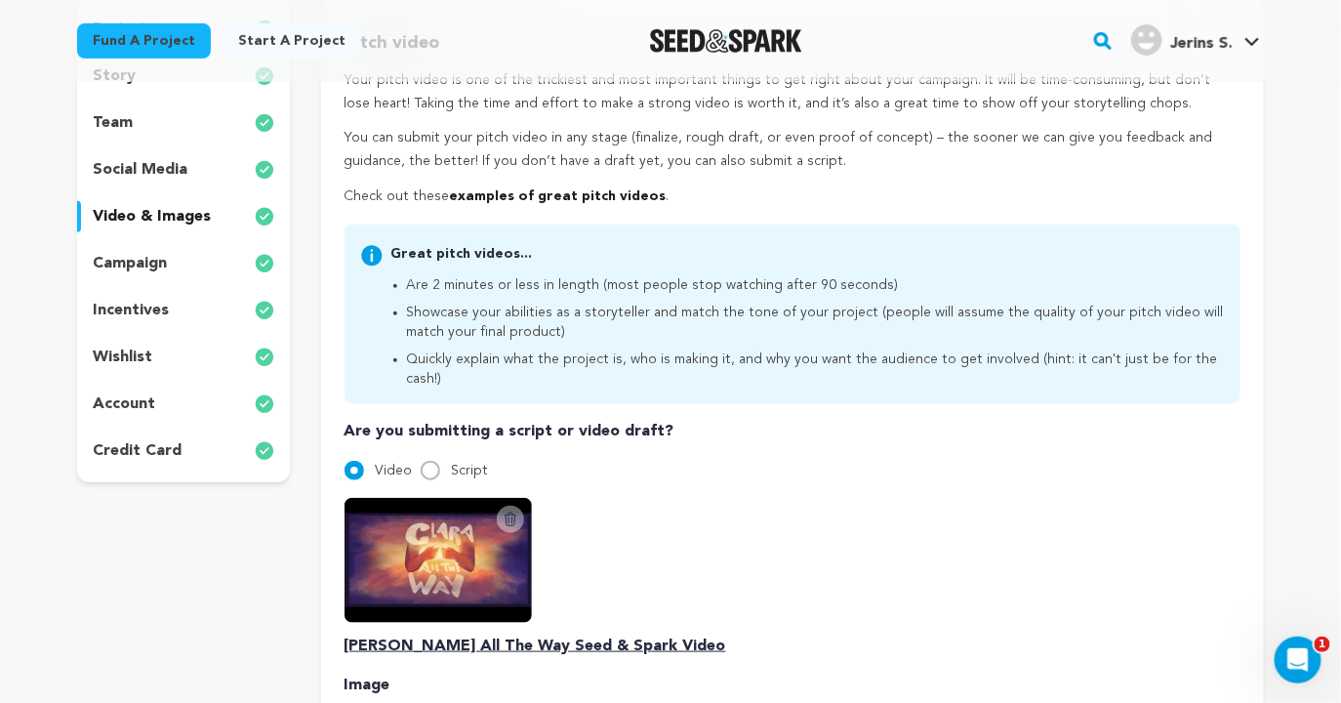
scroll to position [328, 0]
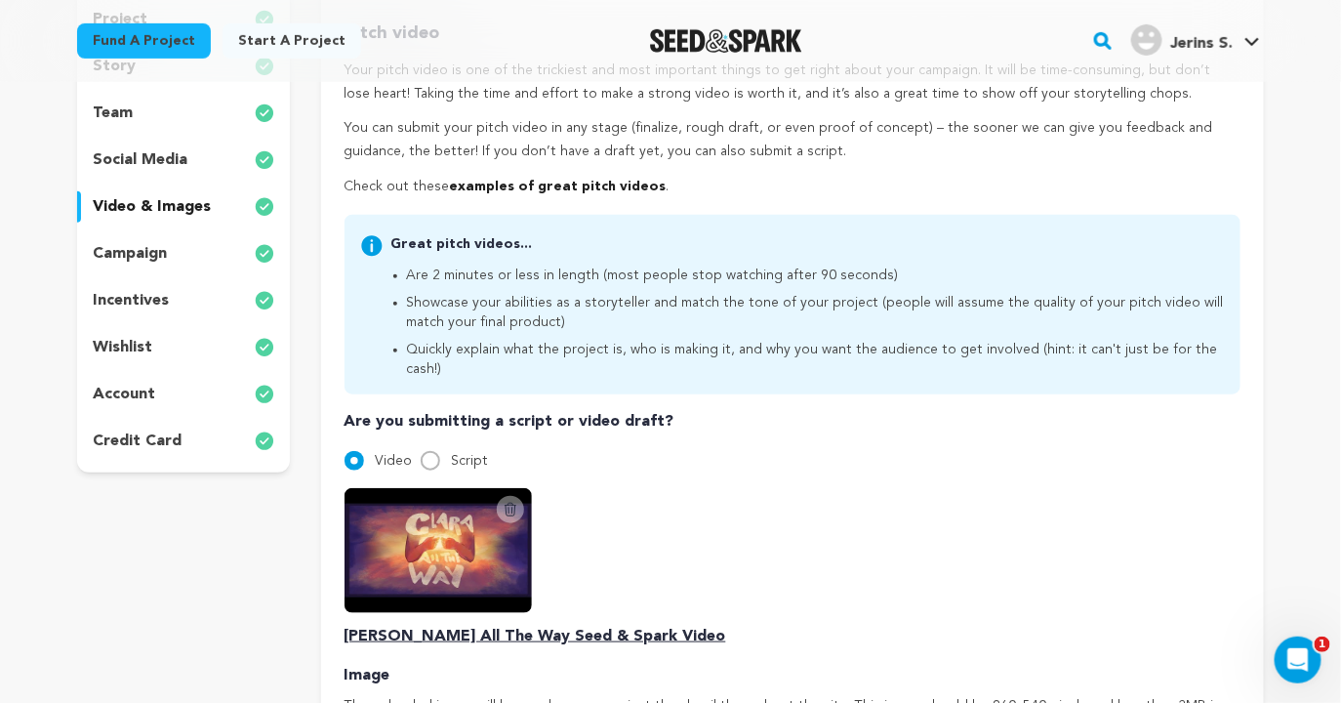
click at [450, 500] on img at bounding box center [437, 550] width 187 height 125
click at [505, 624] on p "Clara All The Way Seed & Spark Video" at bounding box center [792, 635] width 896 height 23
click at [484, 520] on img at bounding box center [437, 550] width 187 height 125
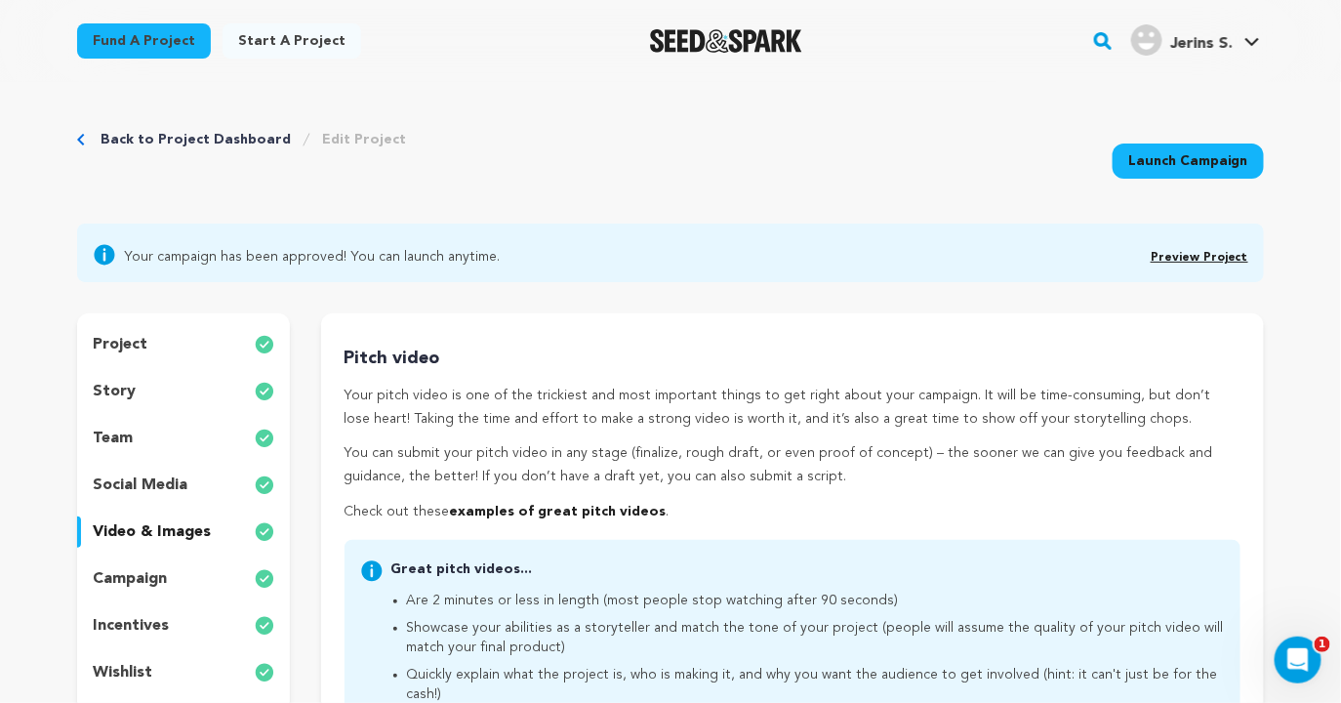
scroll to position [0, 0]
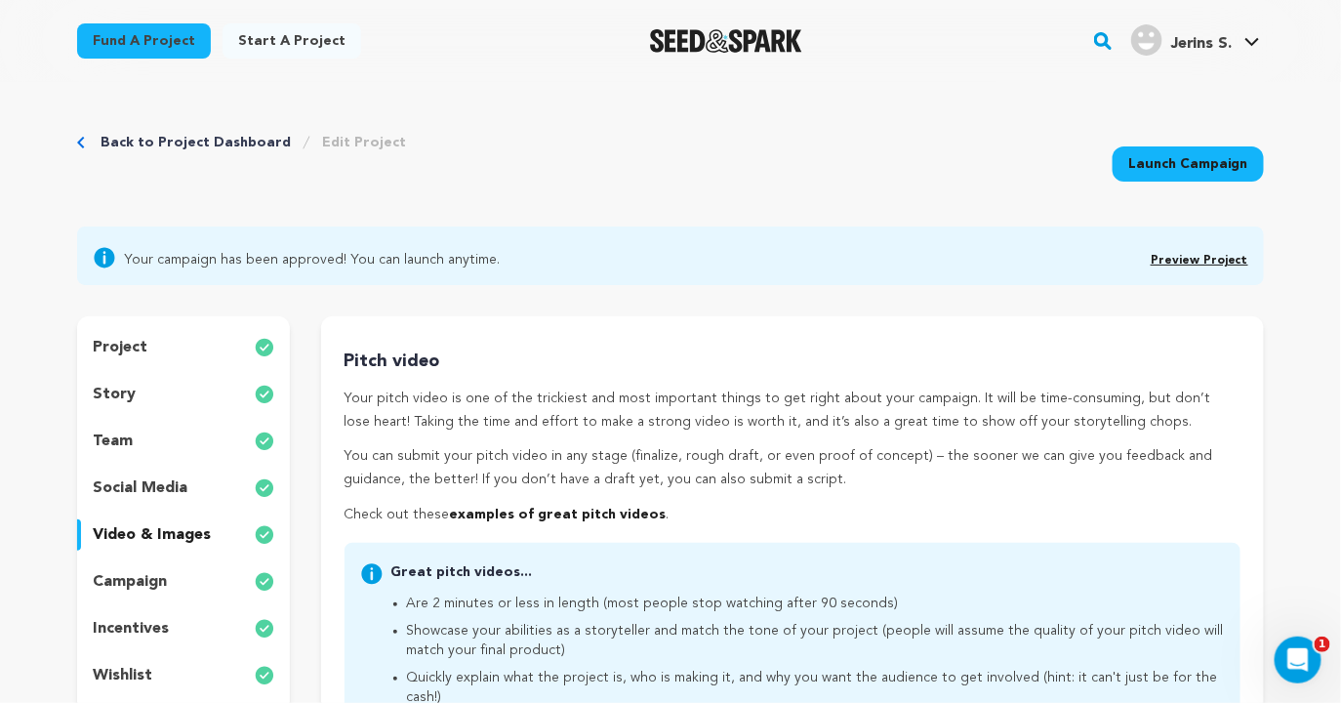
click at [1195, 257] on link "Preview Project" at bounding box center [1199, 261] width 98 height 12
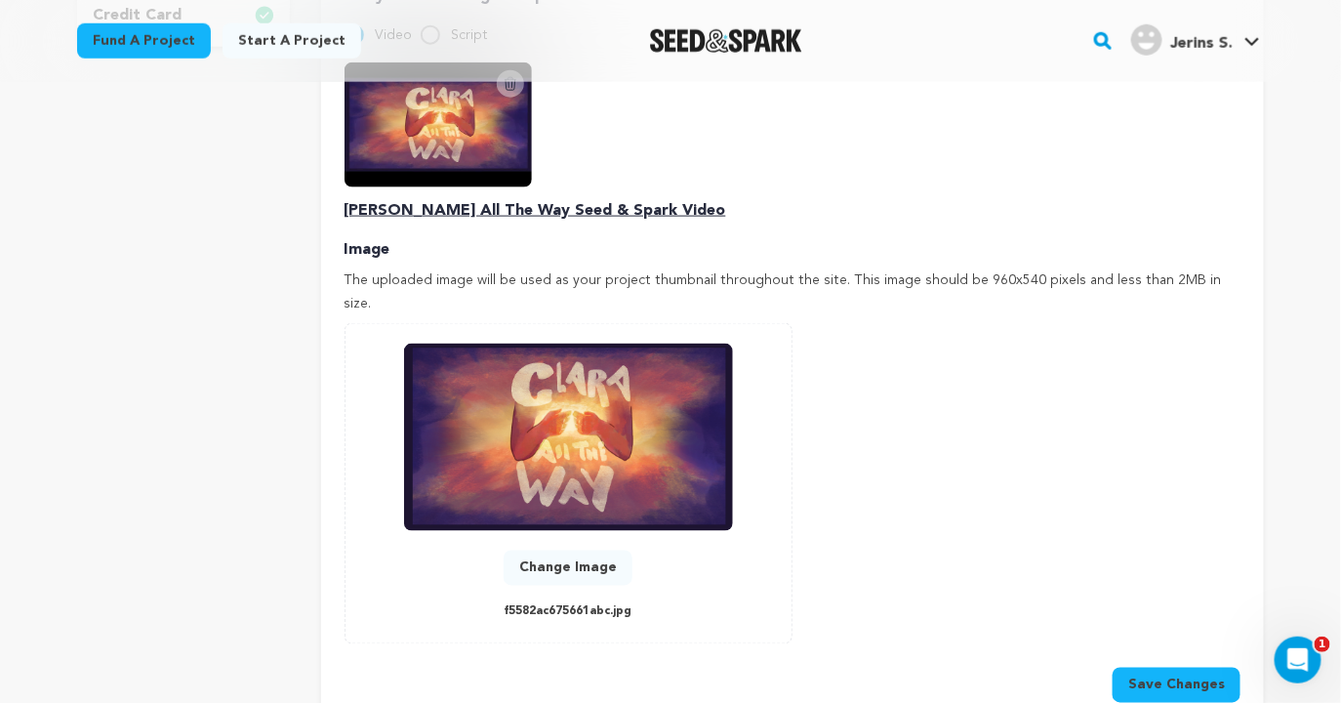
scroll to position [837, 0]
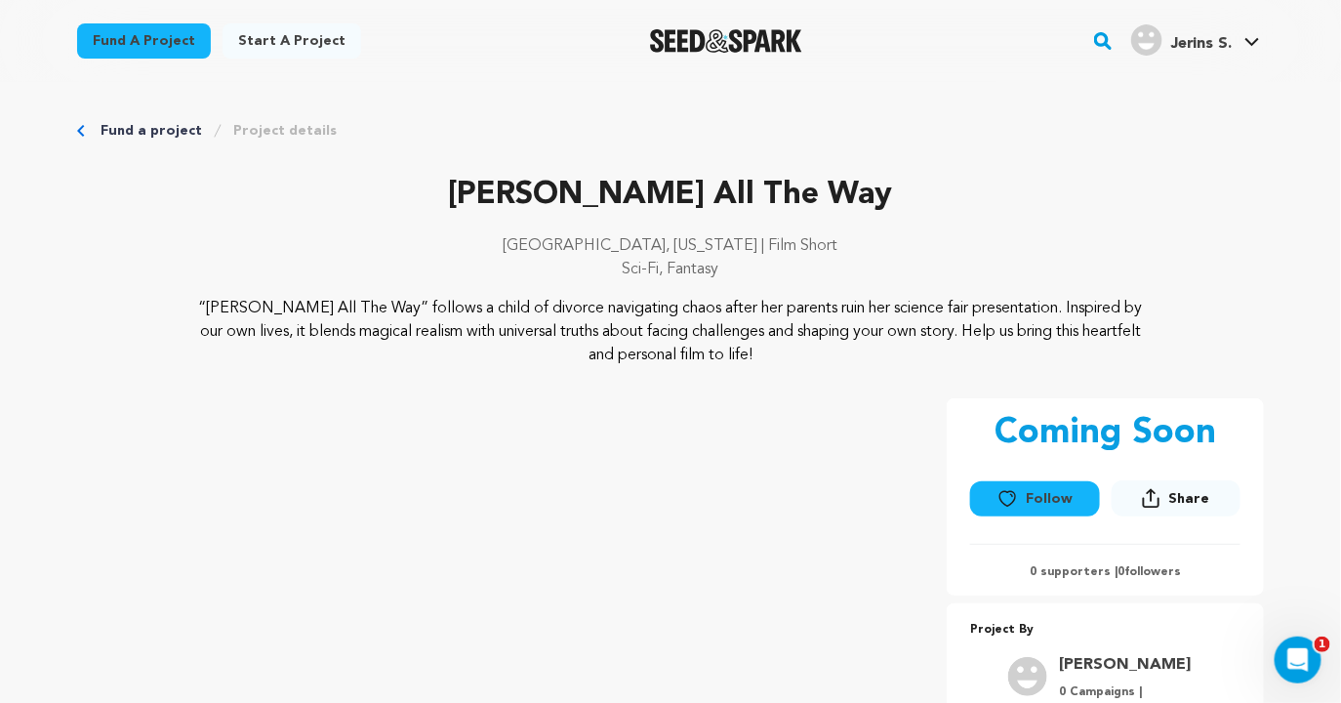
click at [151, 124] on link "Fund a project" at bounding box center [151, 131] width 101 height 20
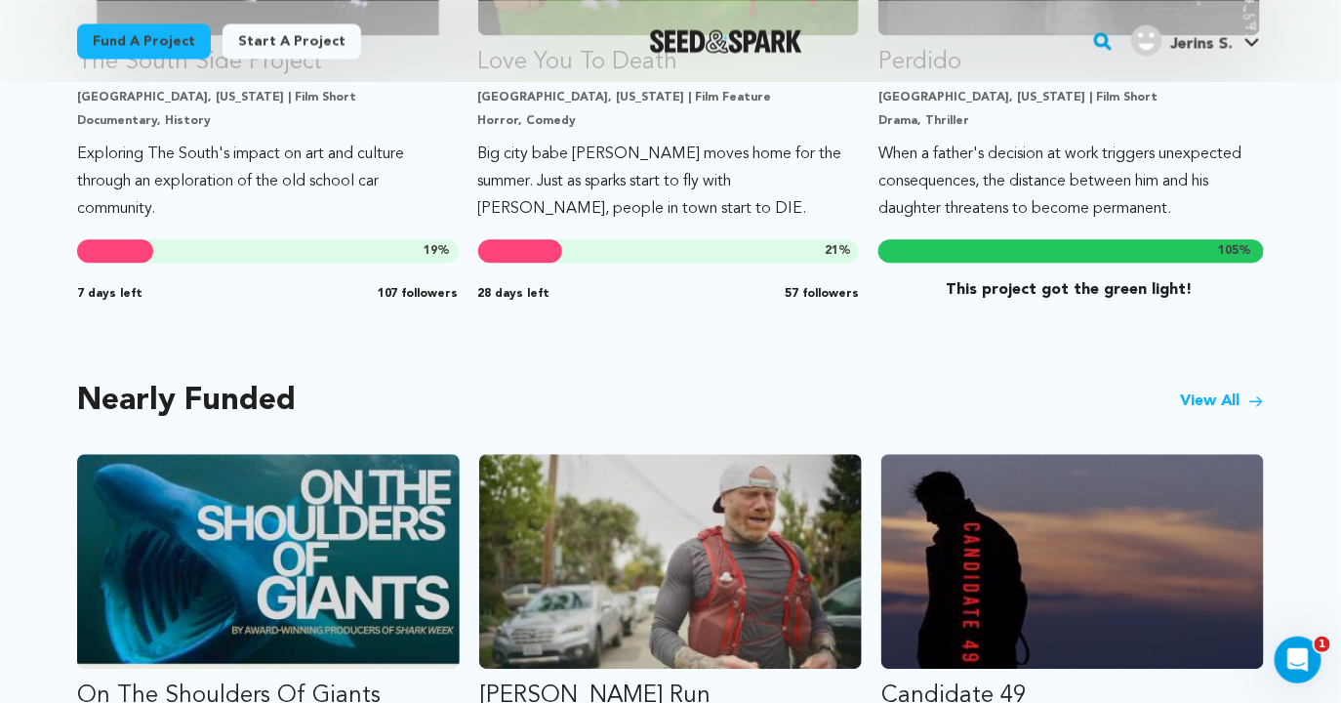
scroll to position [1368, 0]
